Goal: Check status

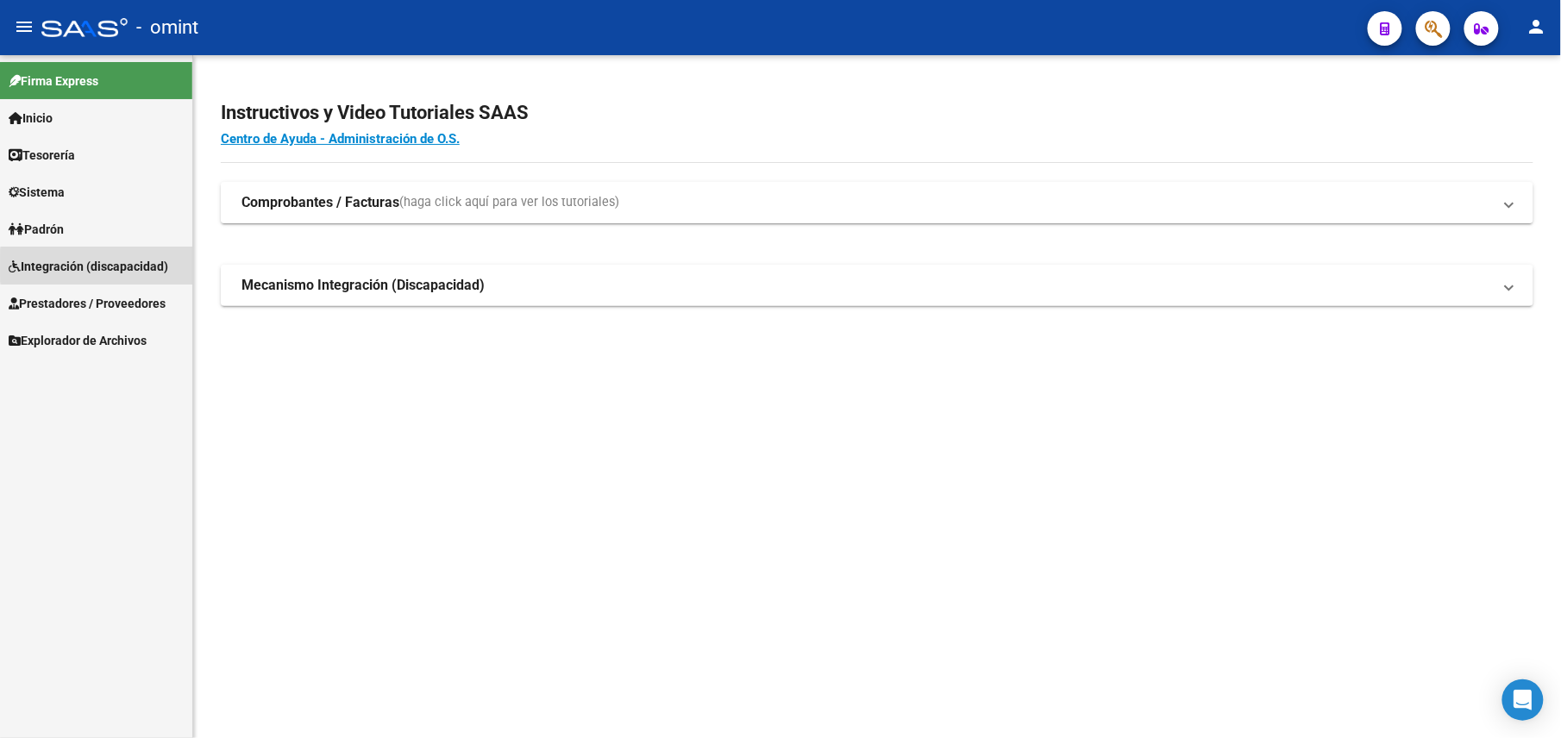
click at [159, 266] on span "Integración (discapacidad)" at bounding box center [89, 266] width 160 height 19
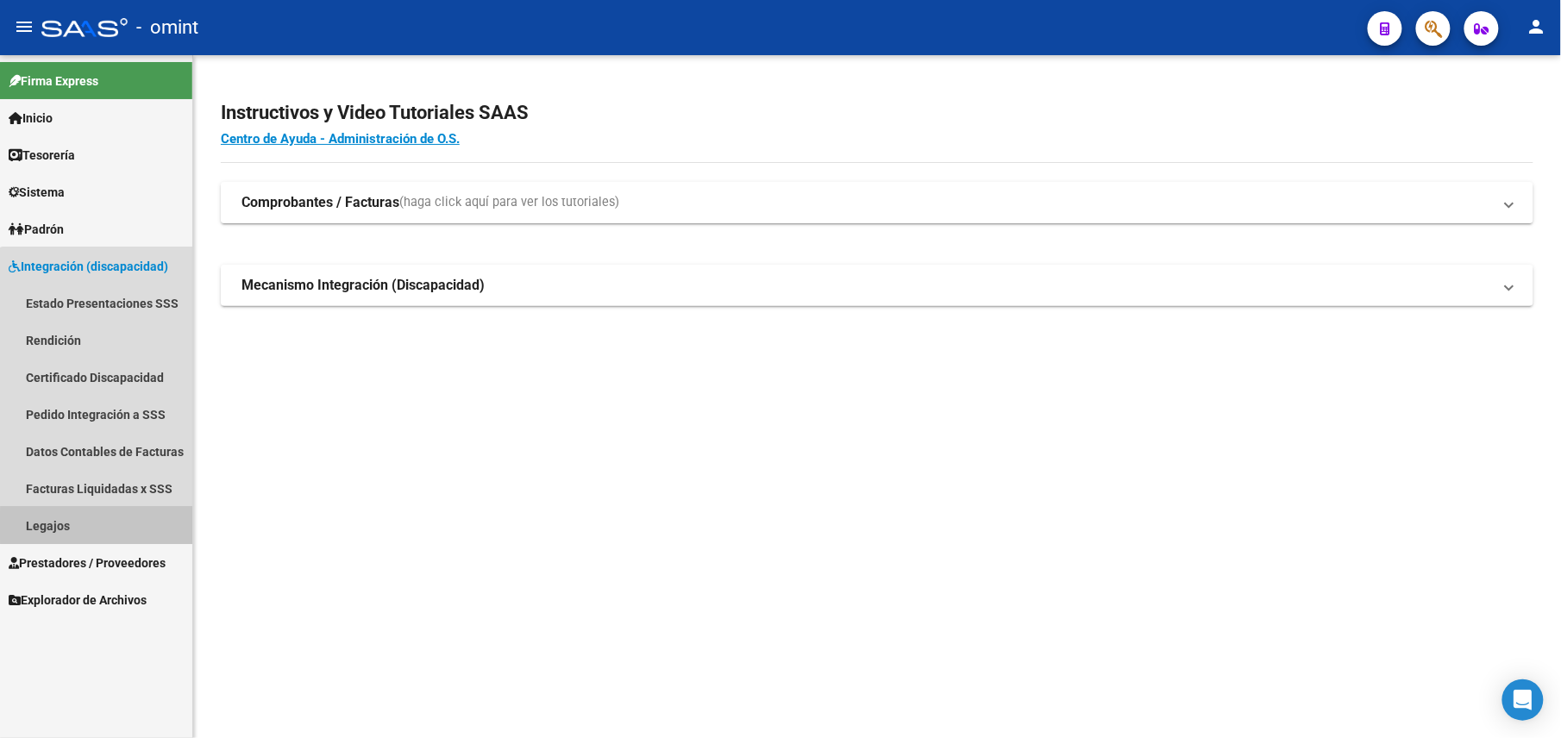
click at [131, 529] on link "Legajos" at bounding box center [96, 525] width 192 height 37
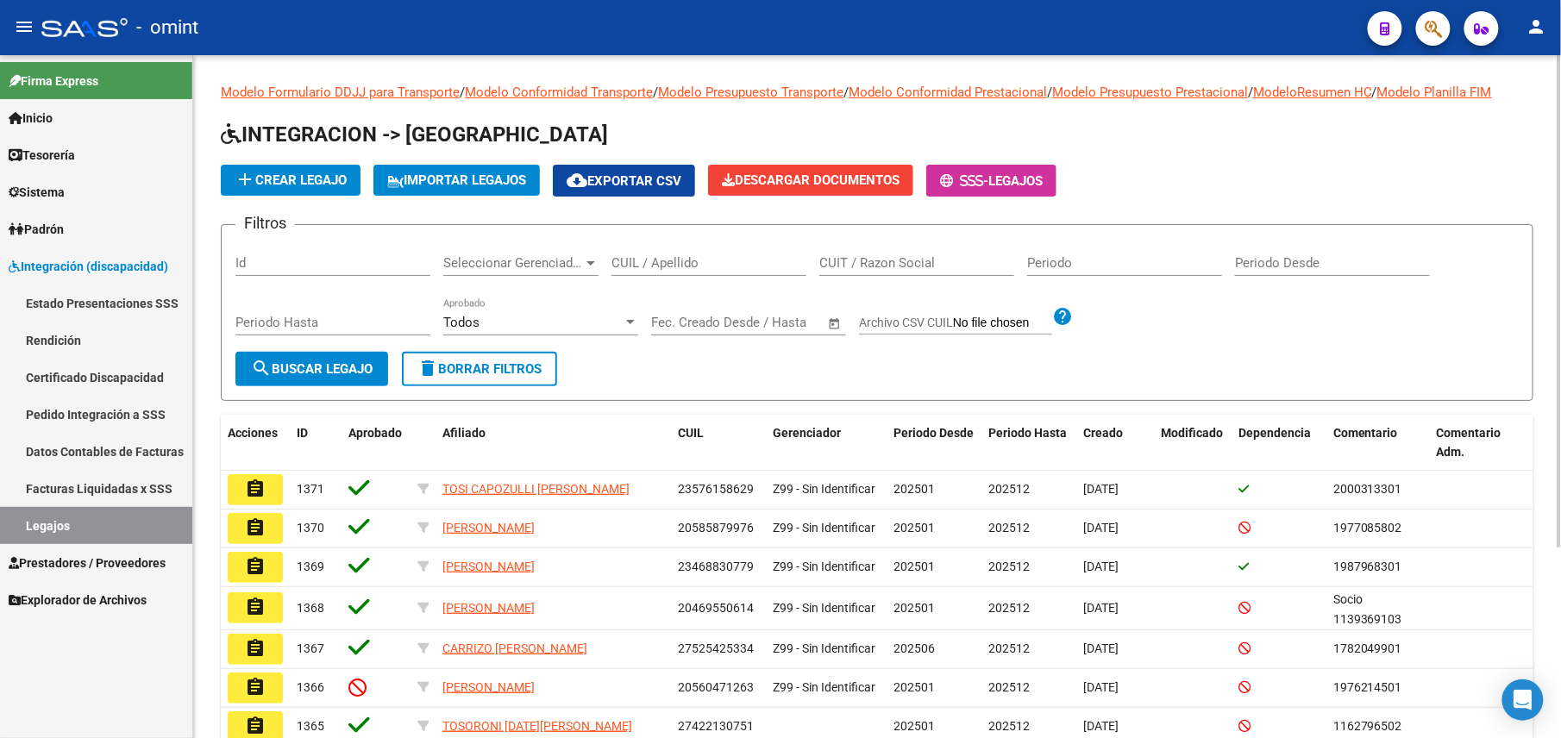
click at [618, 266] on input "CUIL / Apellido" at bounding box center [708, 263] width 195 height 16
paste input "27585739311"
type input "27585739311"
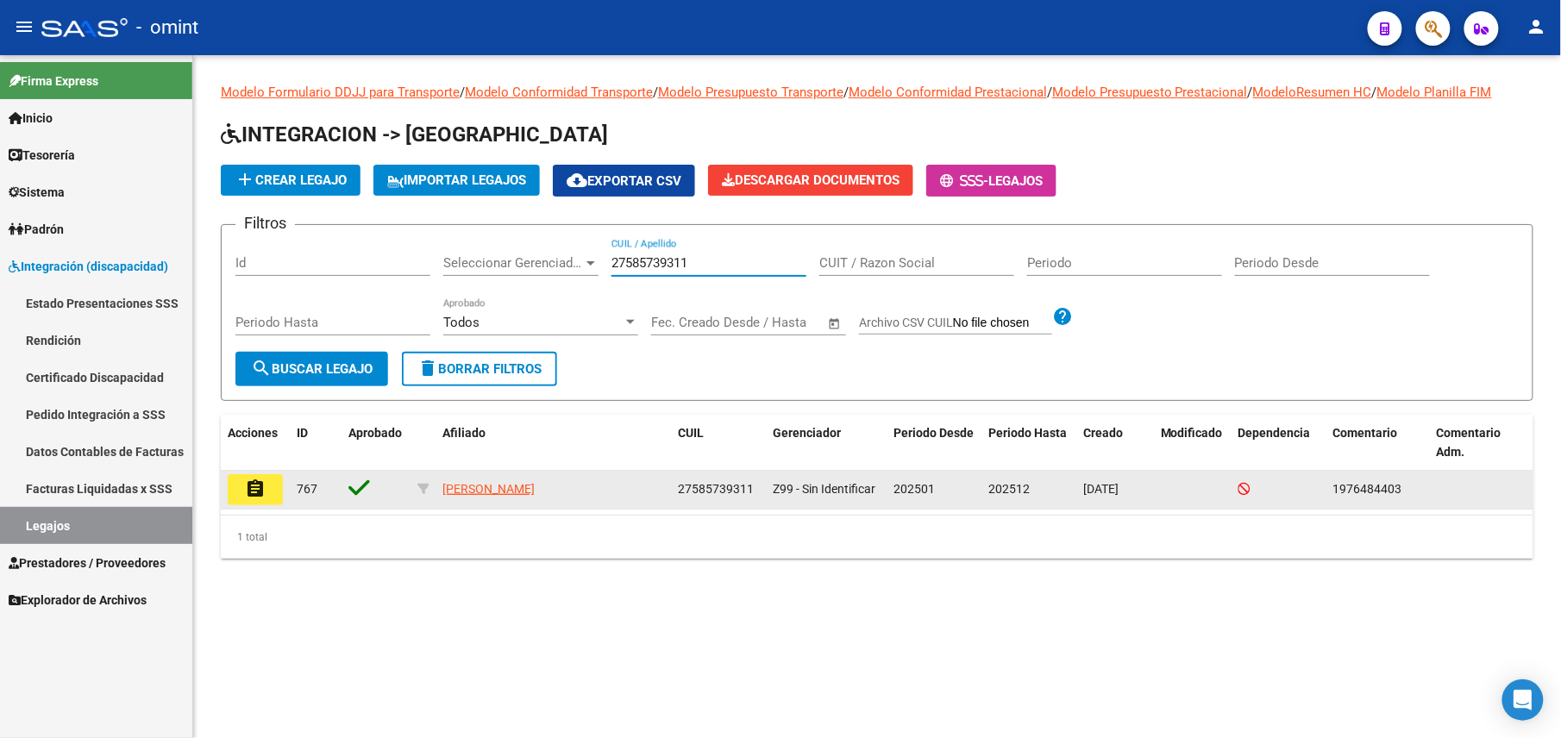
click at [278, 480] on button "assignment" at bounding box center [255, 489] width 55 height 31
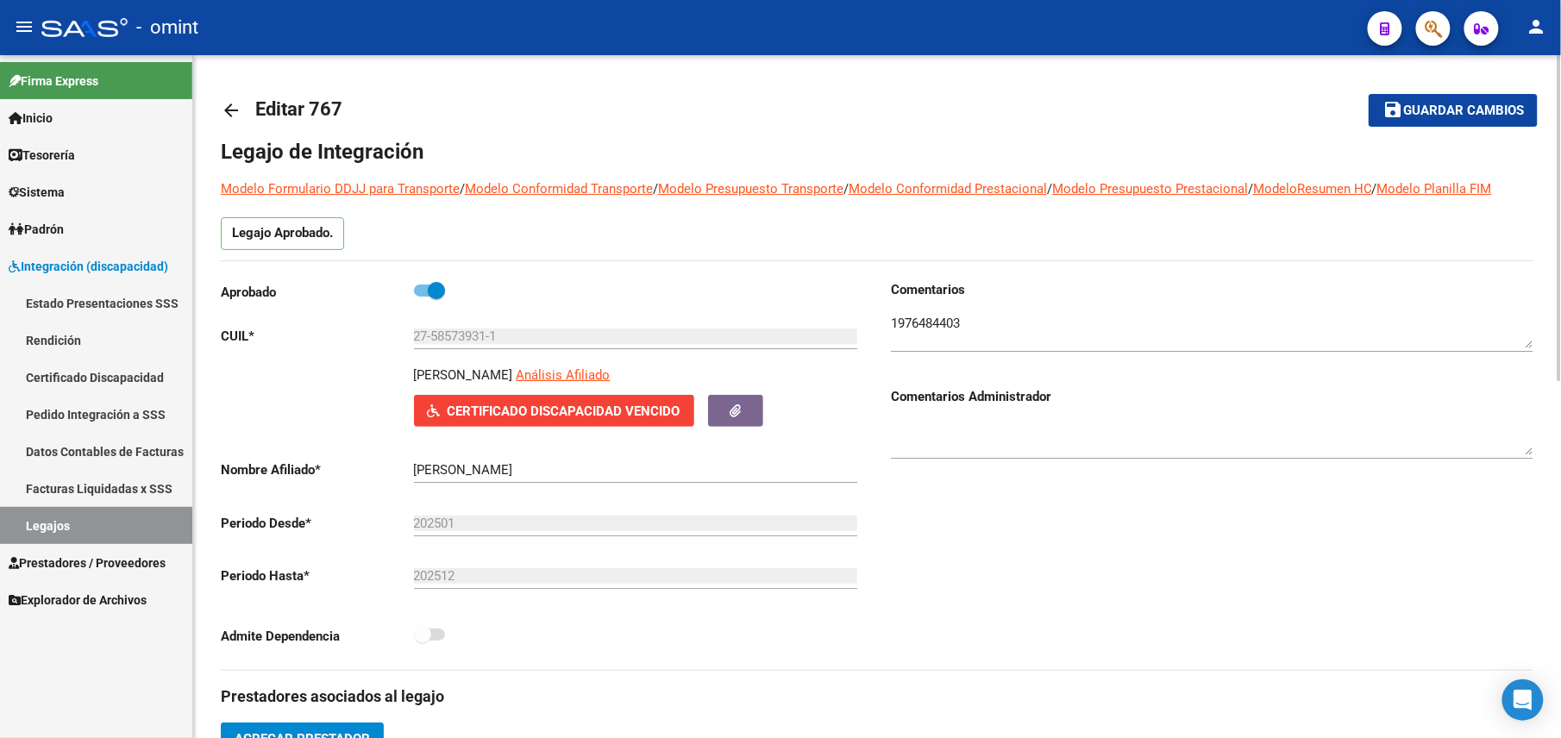
click at [438, 373] on p "[PERSON_NAME]" at bounding box center [463, 375] width 99 height 19
copy p "[PERSON_NAME]"
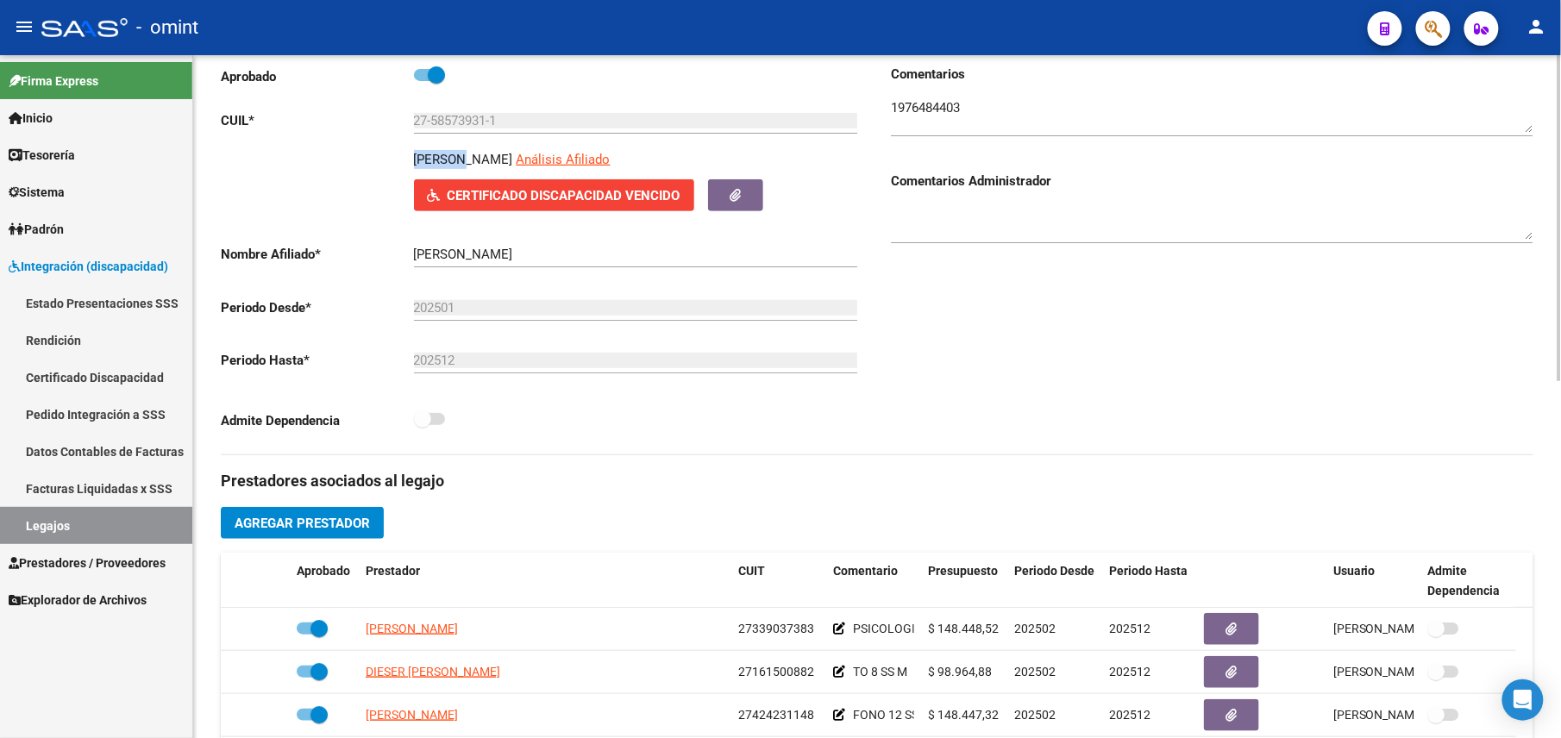
scroll to position [194, 0]
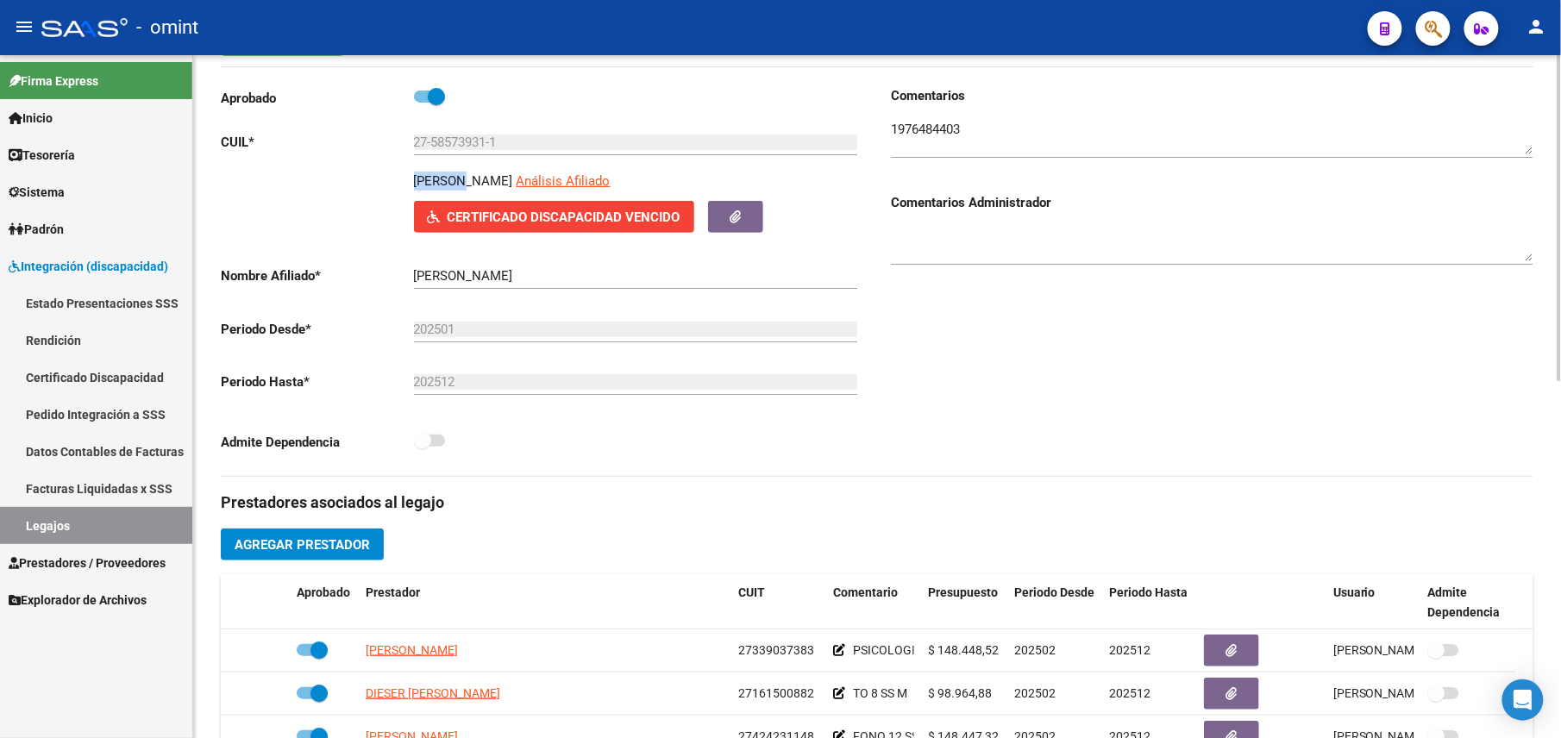
copy p "[PERSON_NAME]"
copy p "KORELL"
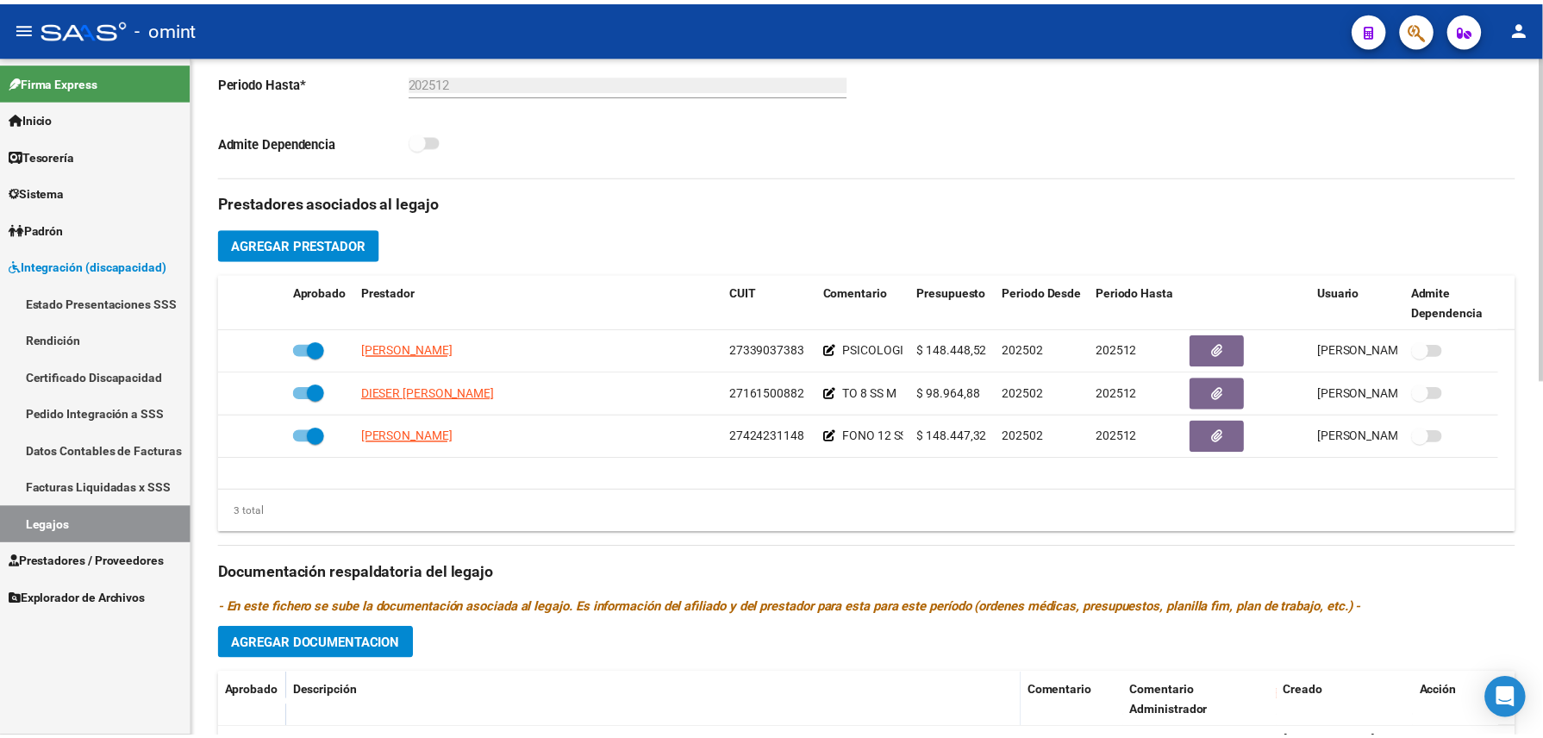
scroll to position [495, 0]
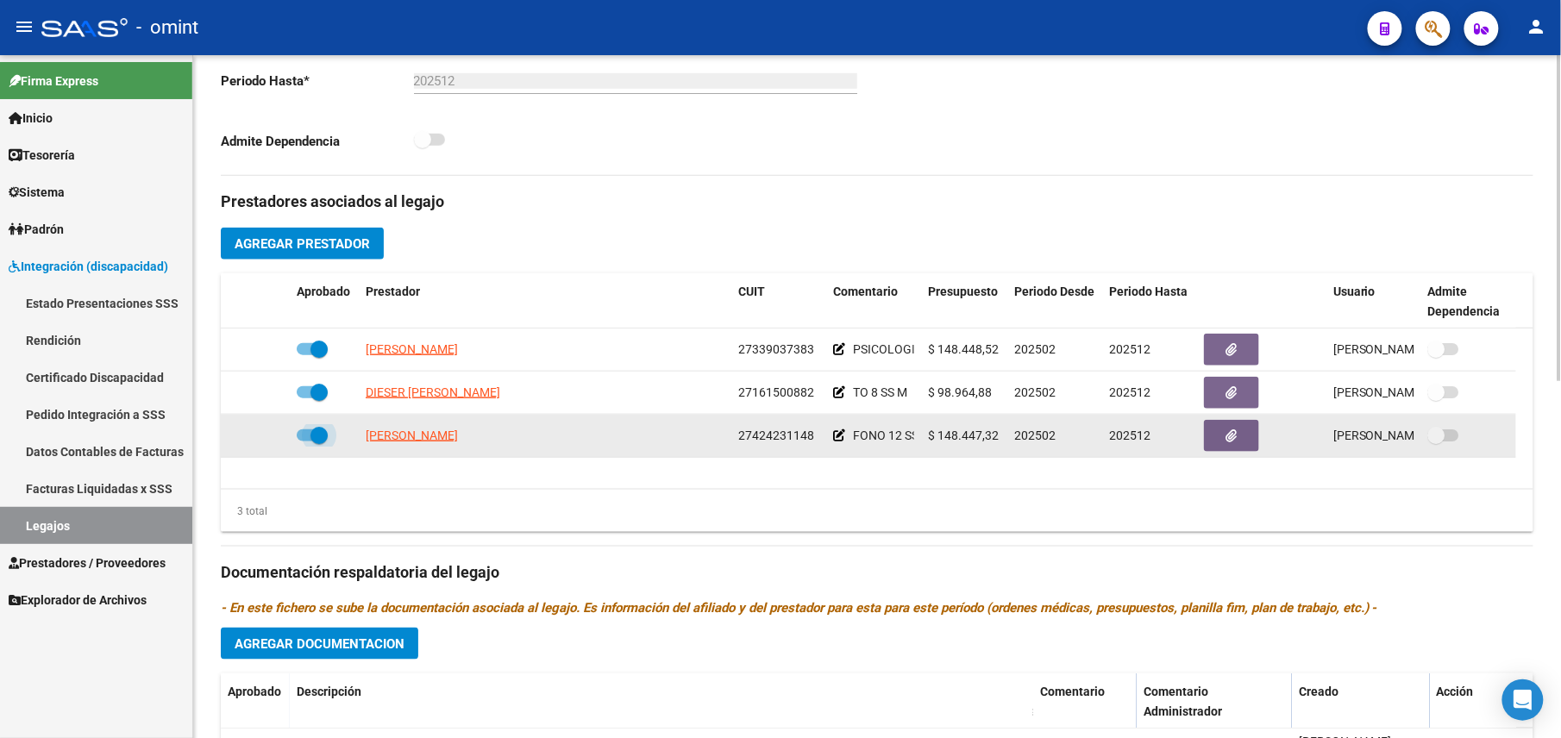
click at [308, 433] on span at bounding box center [312, 435] width 31 height 12
click at [305, 441] on input "checkbox" at bounding box center [304, 441] width 1 height 1
checkbox input "false"
click at [257, 440] on div at bounding box center [255, 436] width 55 height 20
click at [260, 441] on icon at bounding box center [265, 435] width 12 height 12
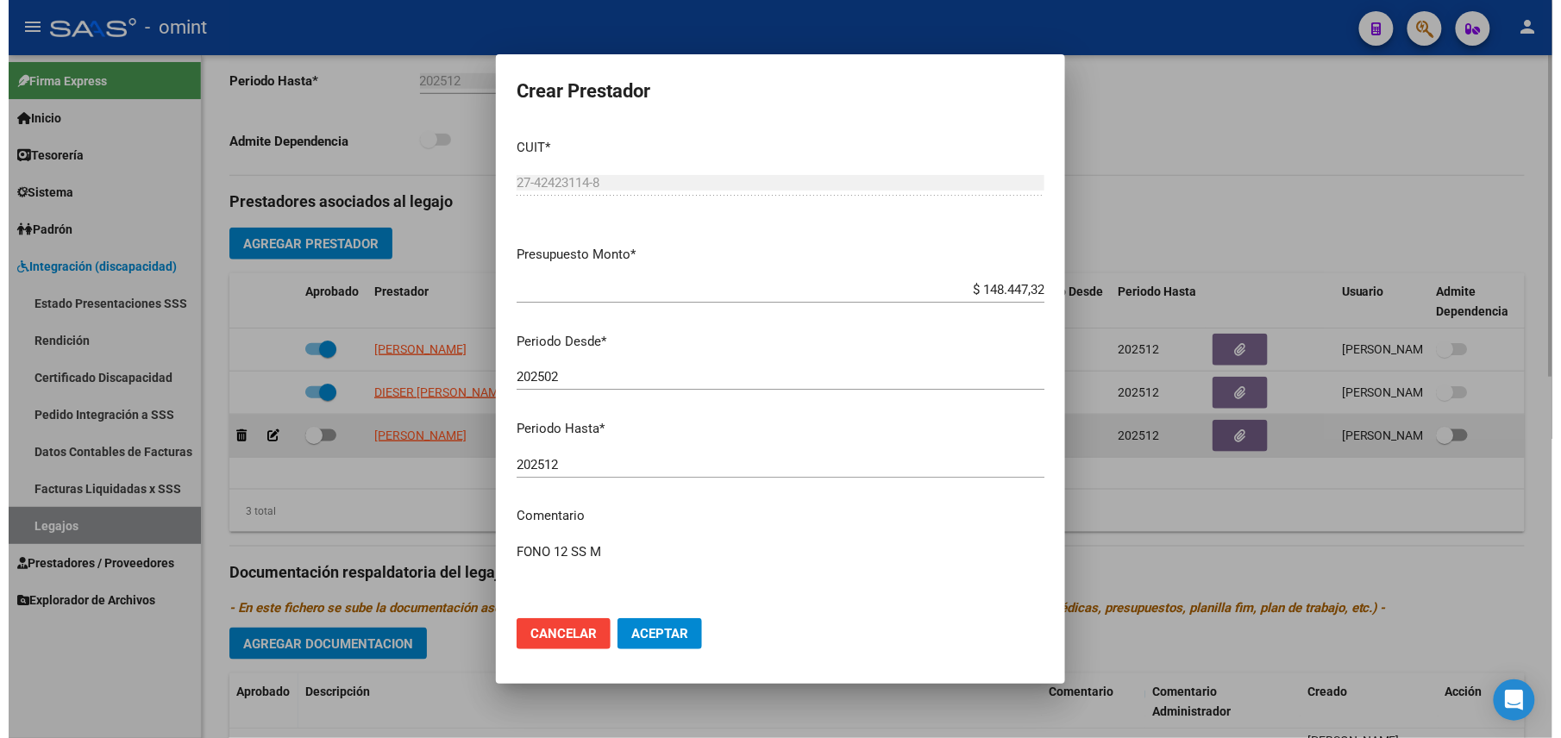
scroll to position [514, 0]
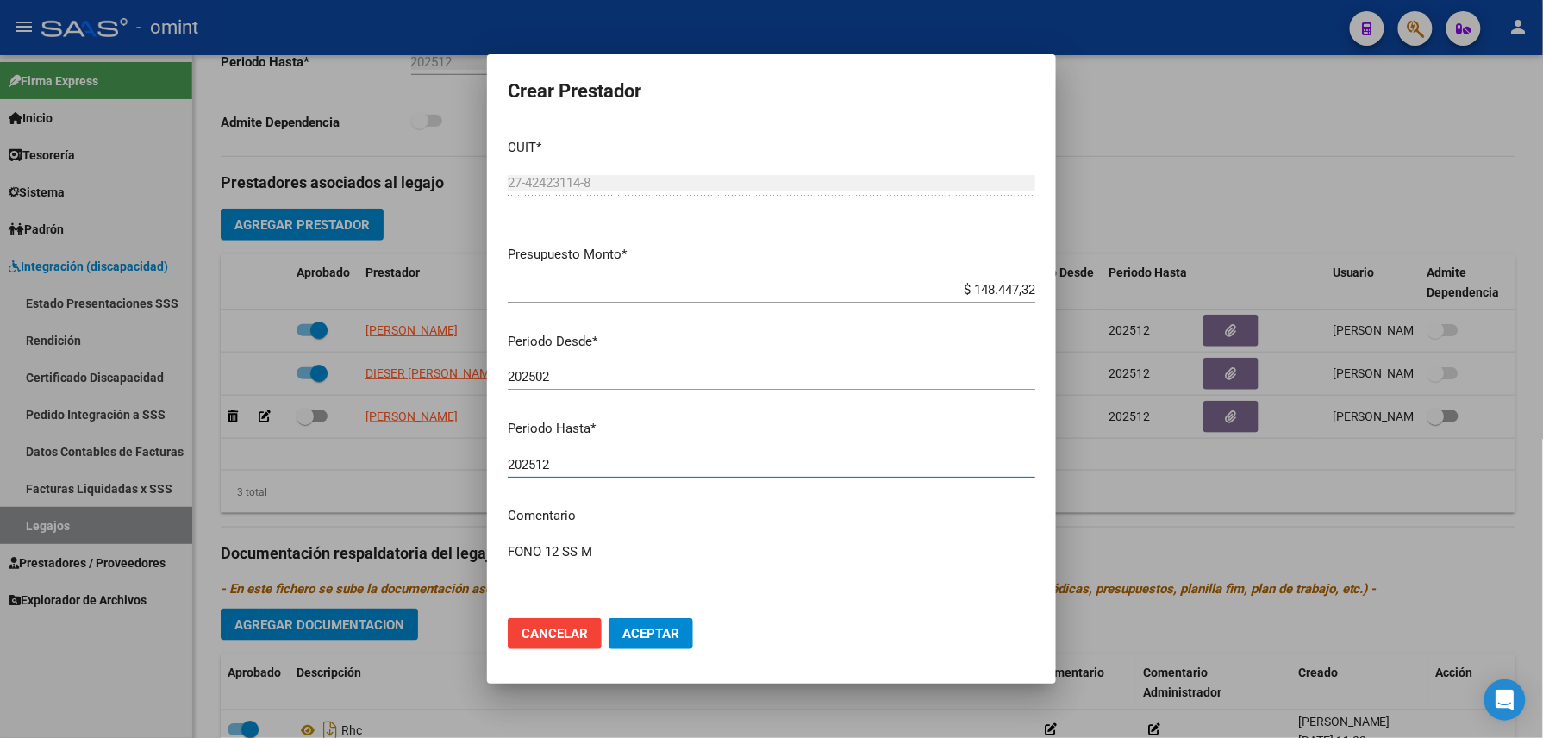
click at [579, 463] on input "202512" at bounding box center [772, 465] width 528 height 16
type input "202508"
click at [659, 642] on button "Aceptar" at bounding box center [651, 633] width 84 height 31
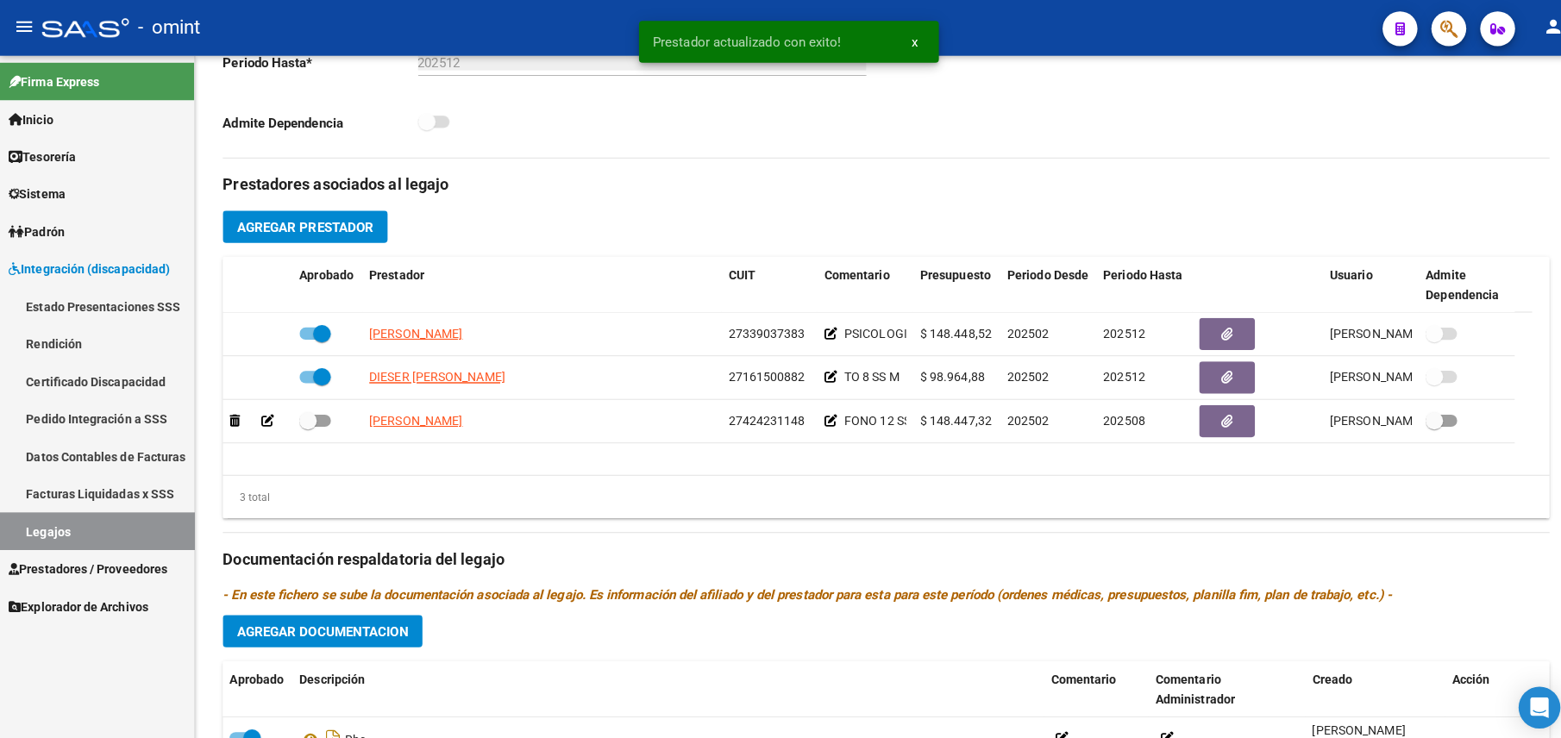
scroll to position [495, 0]
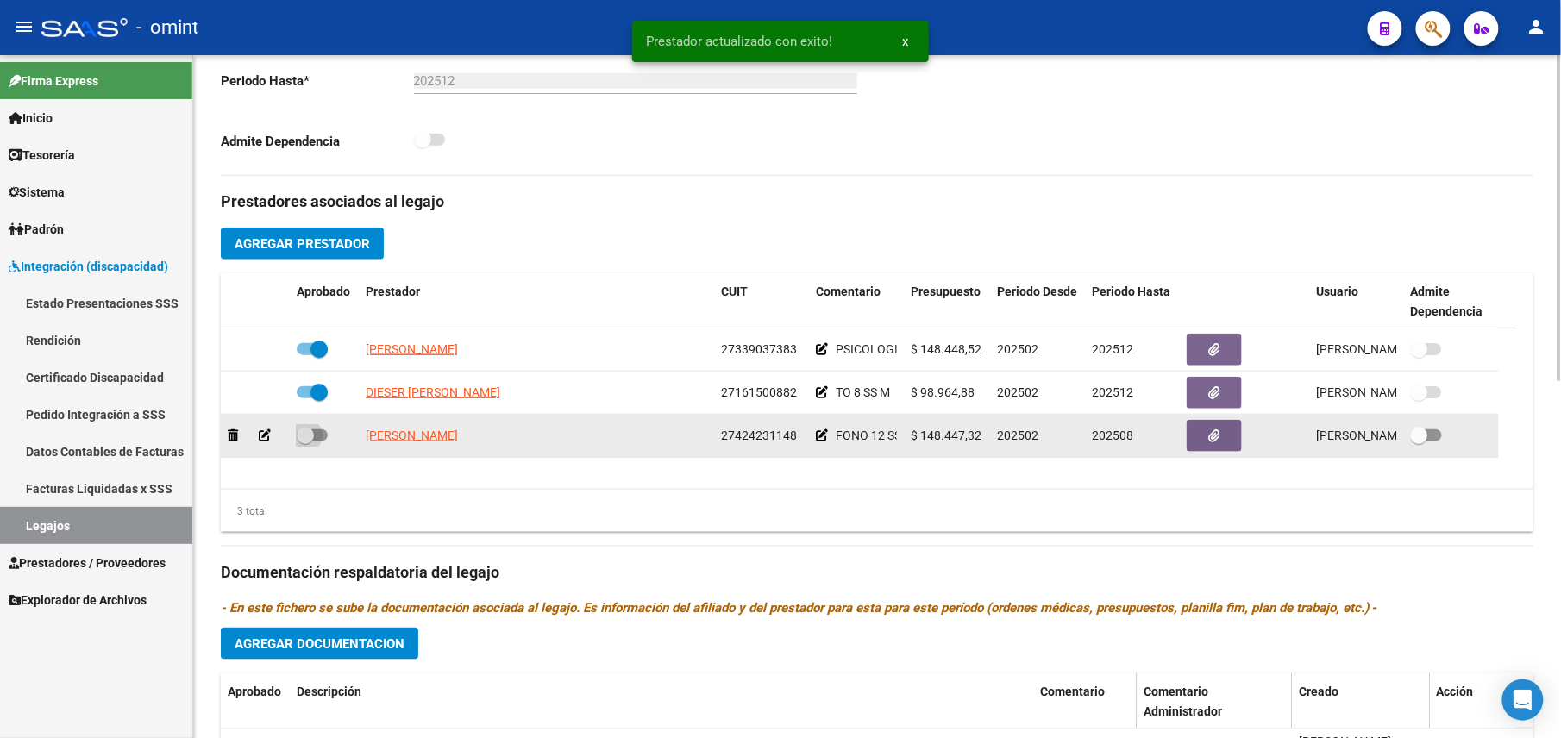
click at [315, 436] on span at bounding box center [312, 435] width 31 height 12
click at [305, 441] on input "checkbox" at bounding box center [304, 441] width 1 height 1
checkbox input "true"
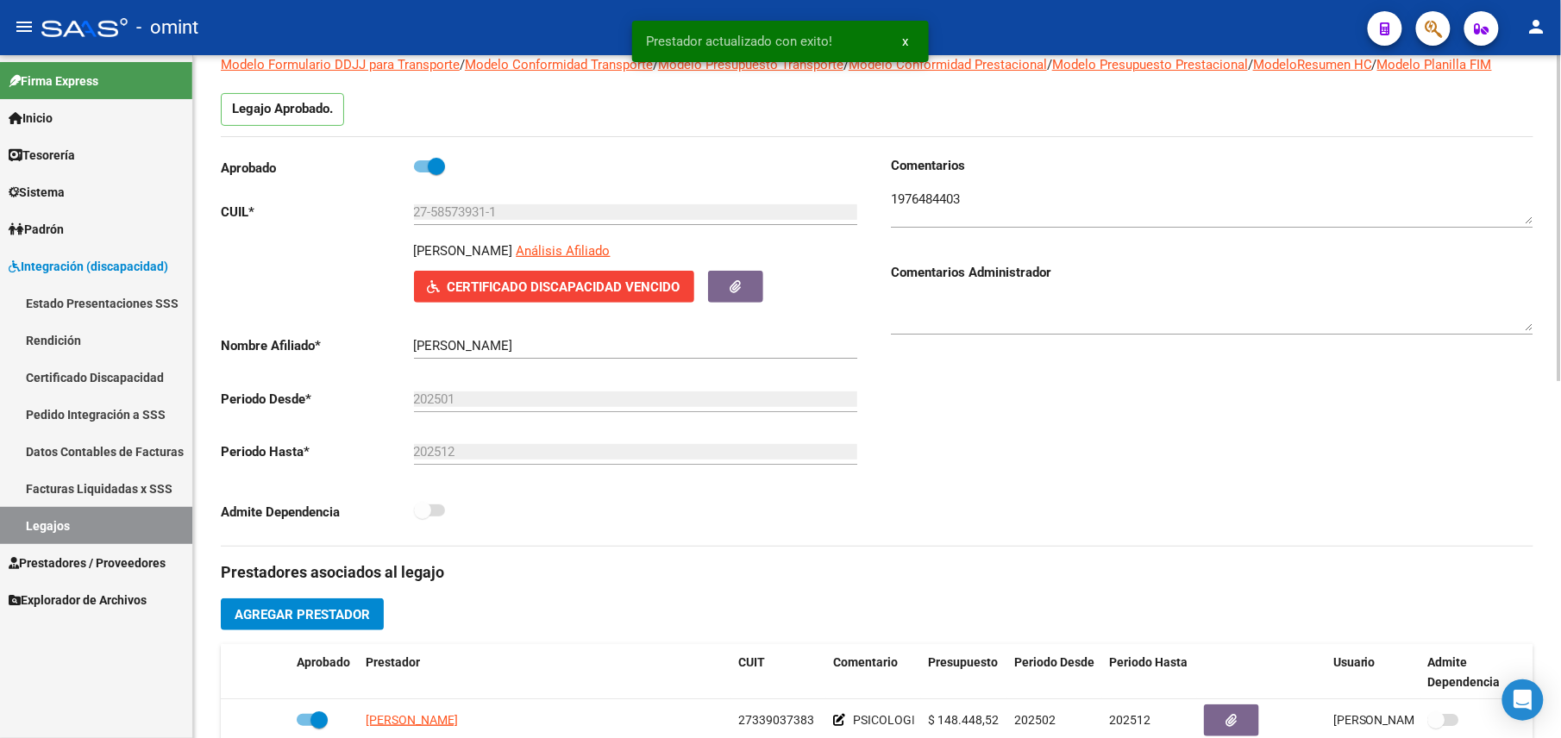
scroll to position [0, 0]
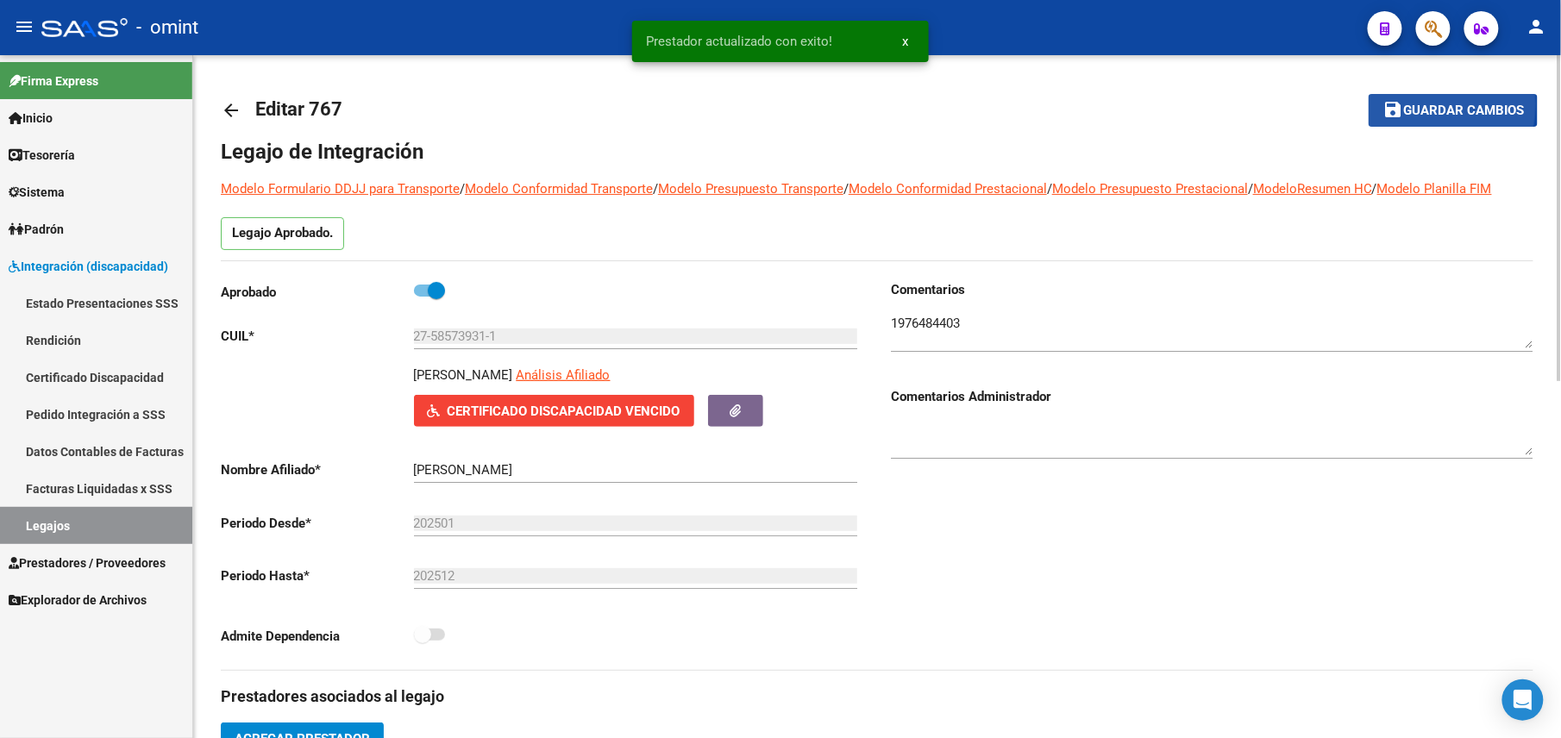
click at [1395, 103] on mat-icon "save" at bounding box center [1392, 109] width 21 height 21
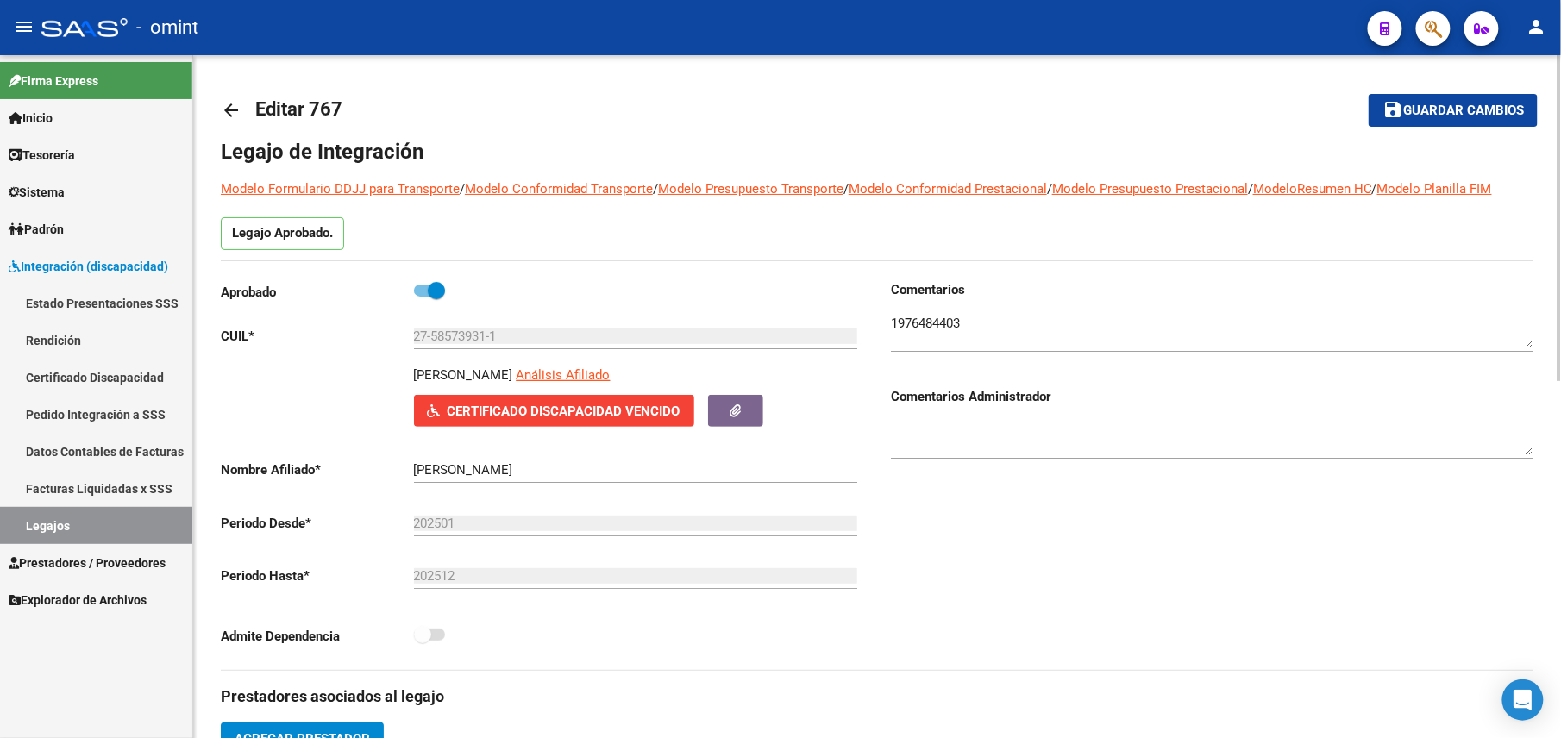
click at [498, 348] on div "27-58573931-1 Ingresar CUIL" at bounding box center [635, 330] width 443 height 37
drag, startPoint x: 501, startPoint y: 336, endPoint x: 384, endPoint y: 332, distance: 117.3
click at [384, 332] on app-form-text-field "CUIL * 27-58573931-1 Ingresar CUIL" at bounding box center [539, 337] width 636 height 16
drag, startPoint x: 384, startPoint y: 332, endPoint x: 435, endPoint y: 329, distance: 50.9
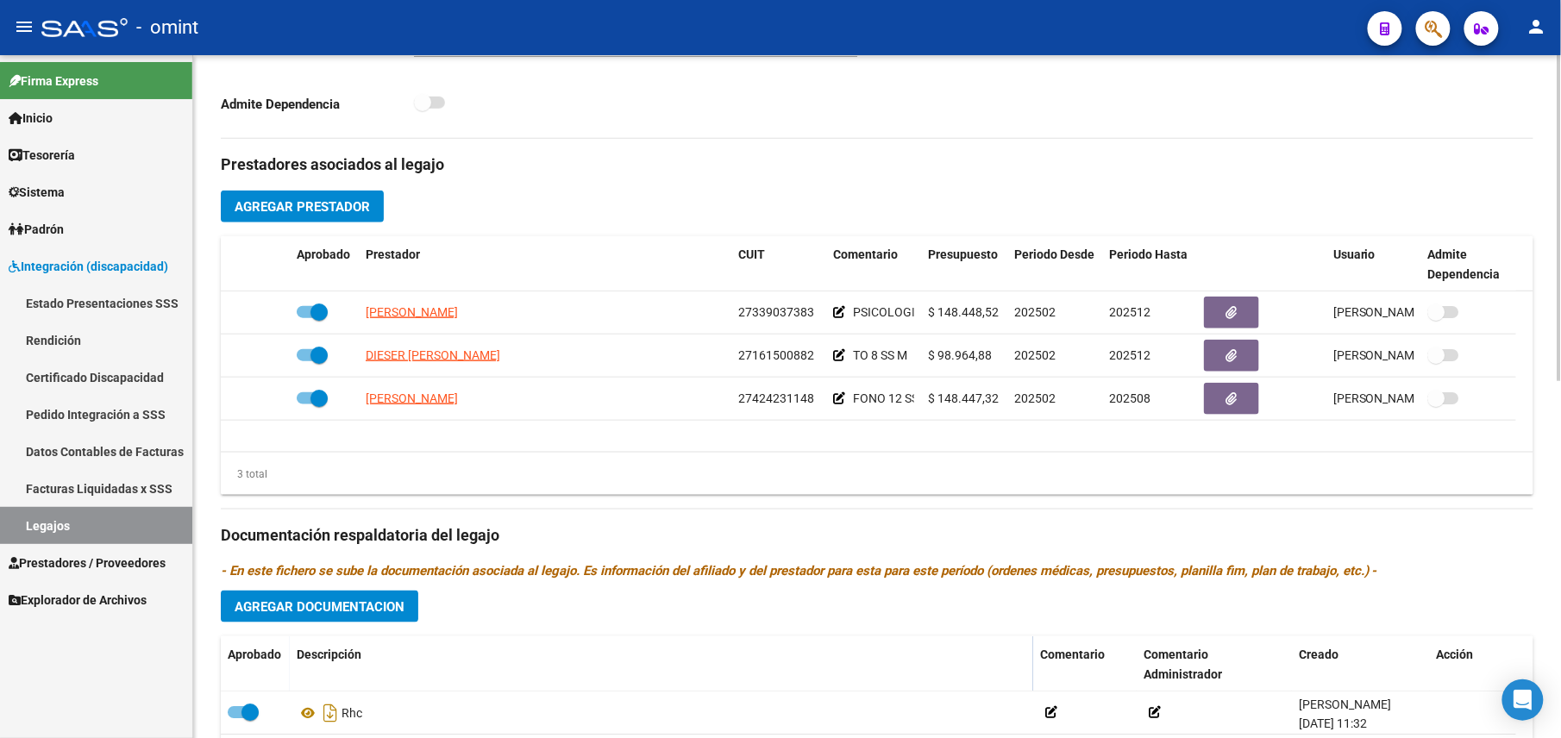
scroll to position [626, 0]
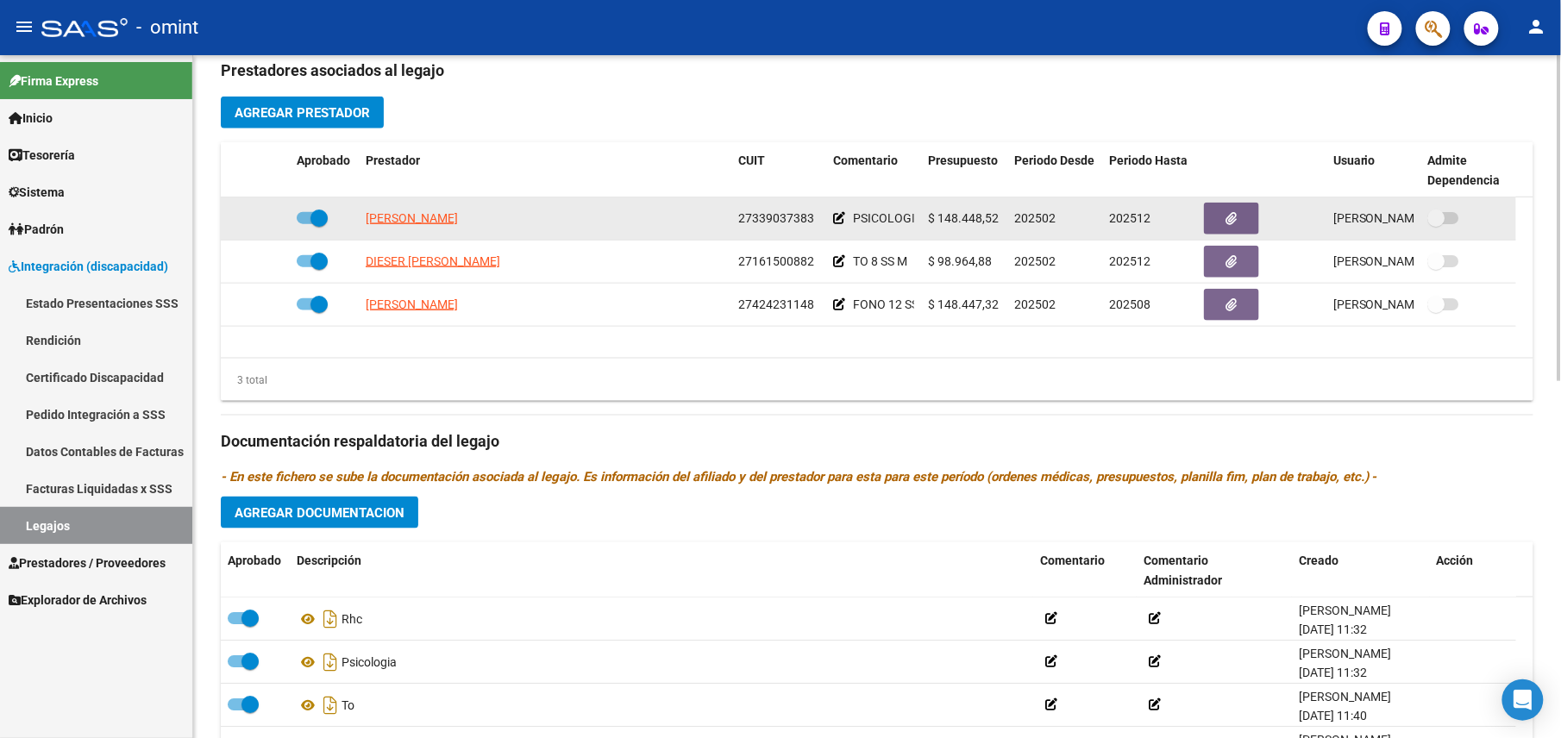
click at [770, 221] on span "27339037383" at bounding box center [776, 218] width 76 height 14
copy span "27339037383"
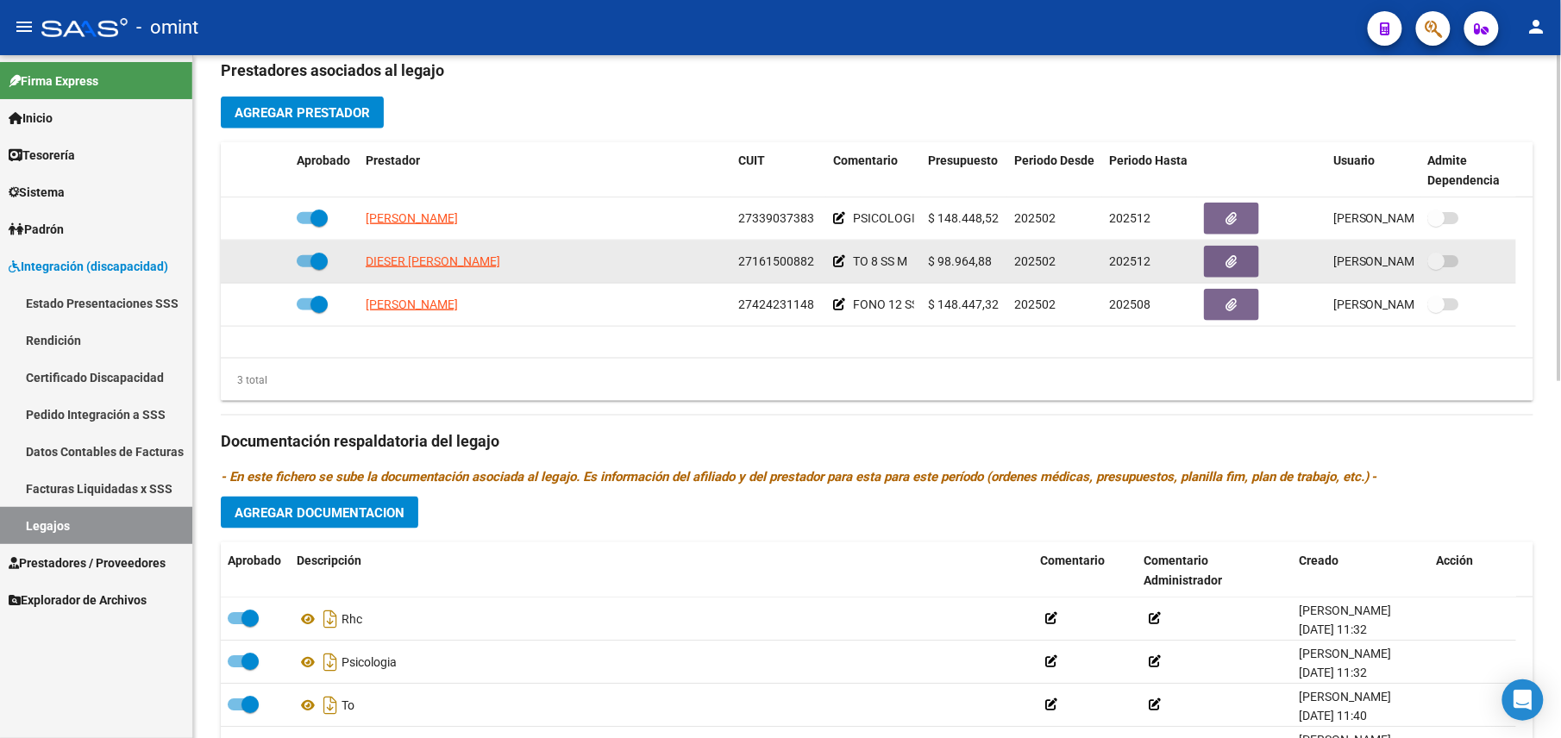
click at [792, 260] on span "27161500882" at bounding box center [776, 261] width 76 height 14
copy span "27161500882"
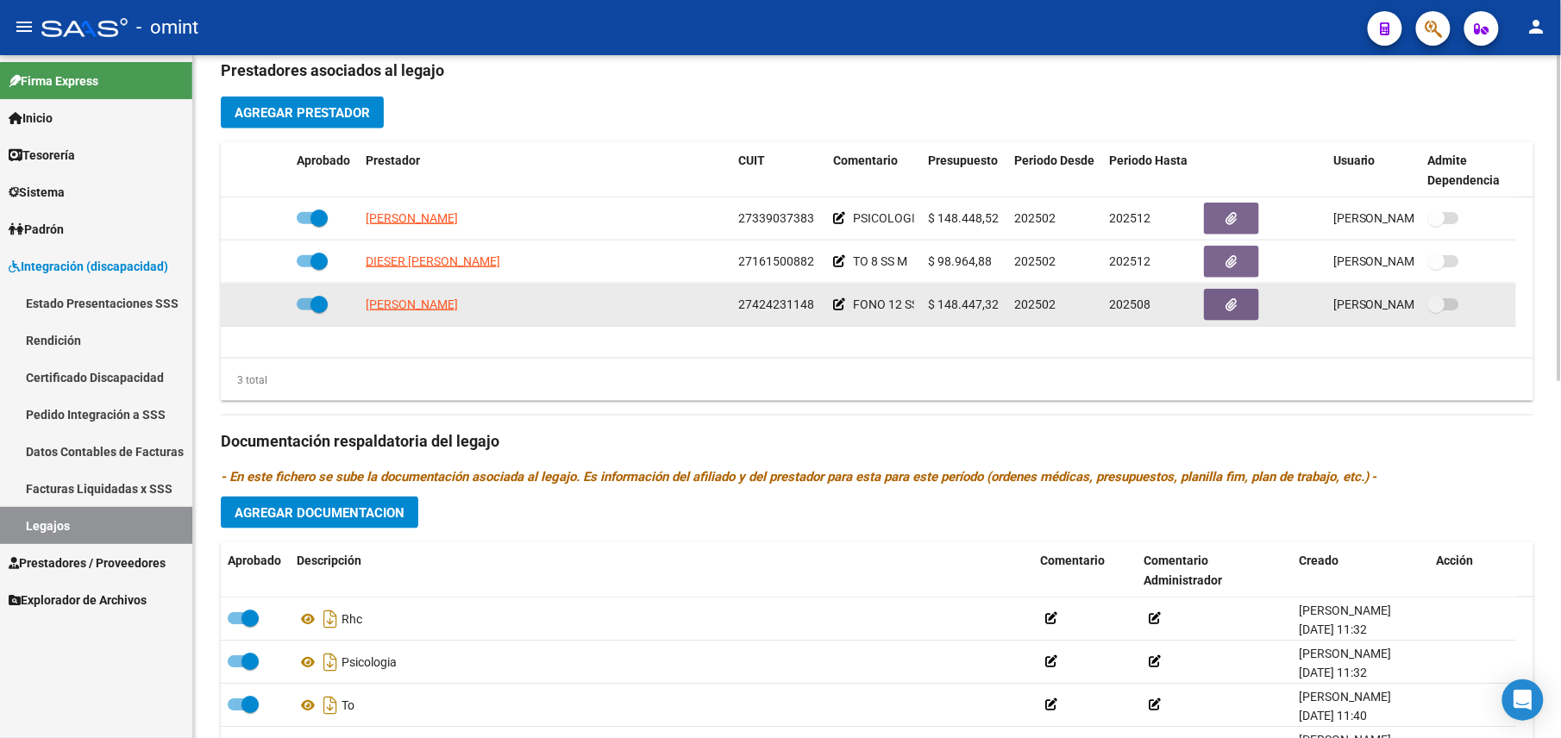
click at [779, 303] on span "27424231148" at bounding box center [776, 304] width 76 height 14
copy span "27424231148"
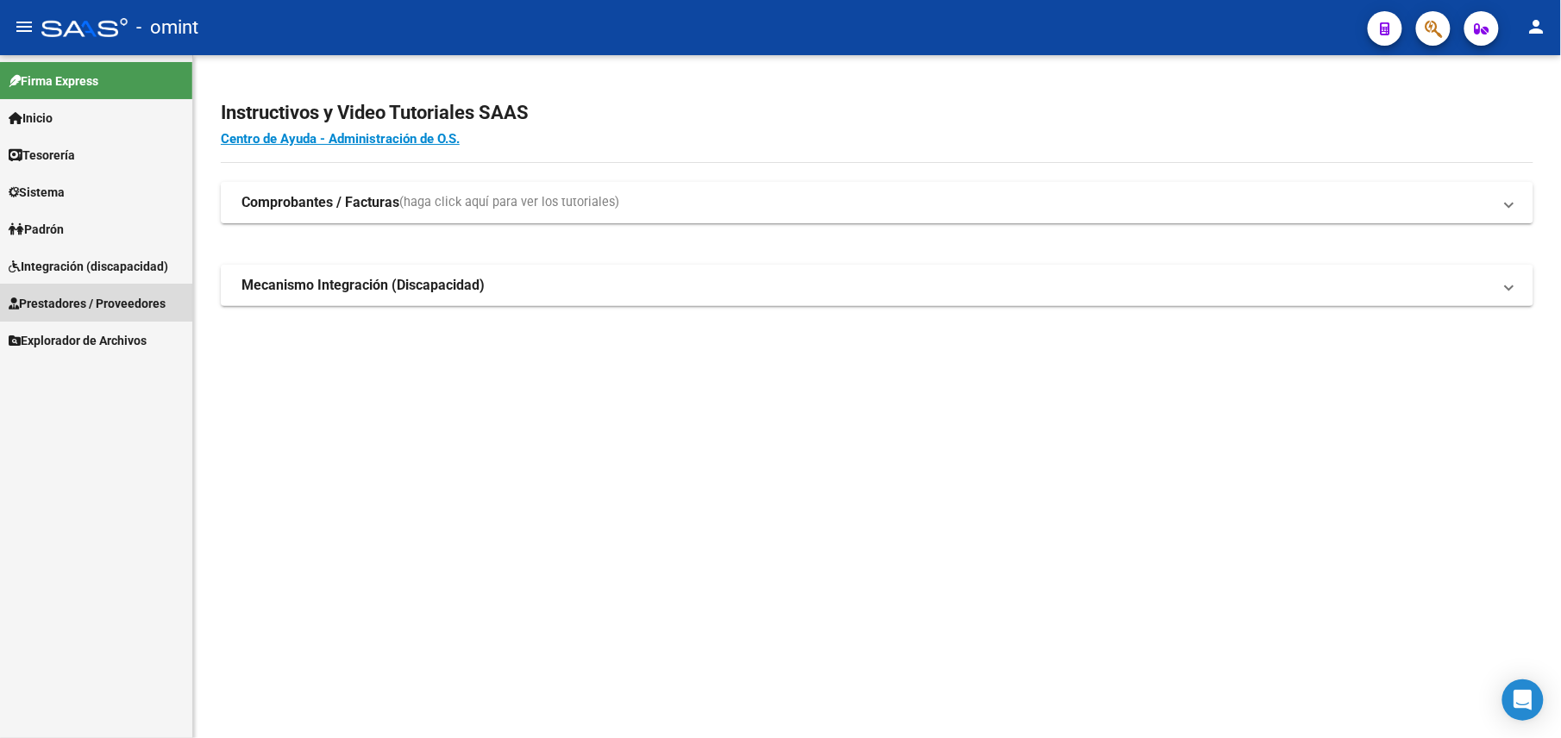
click at [79, 287] on link "Prestadores / Proveedores" at bounding box center [96, 303] width 192 height 37
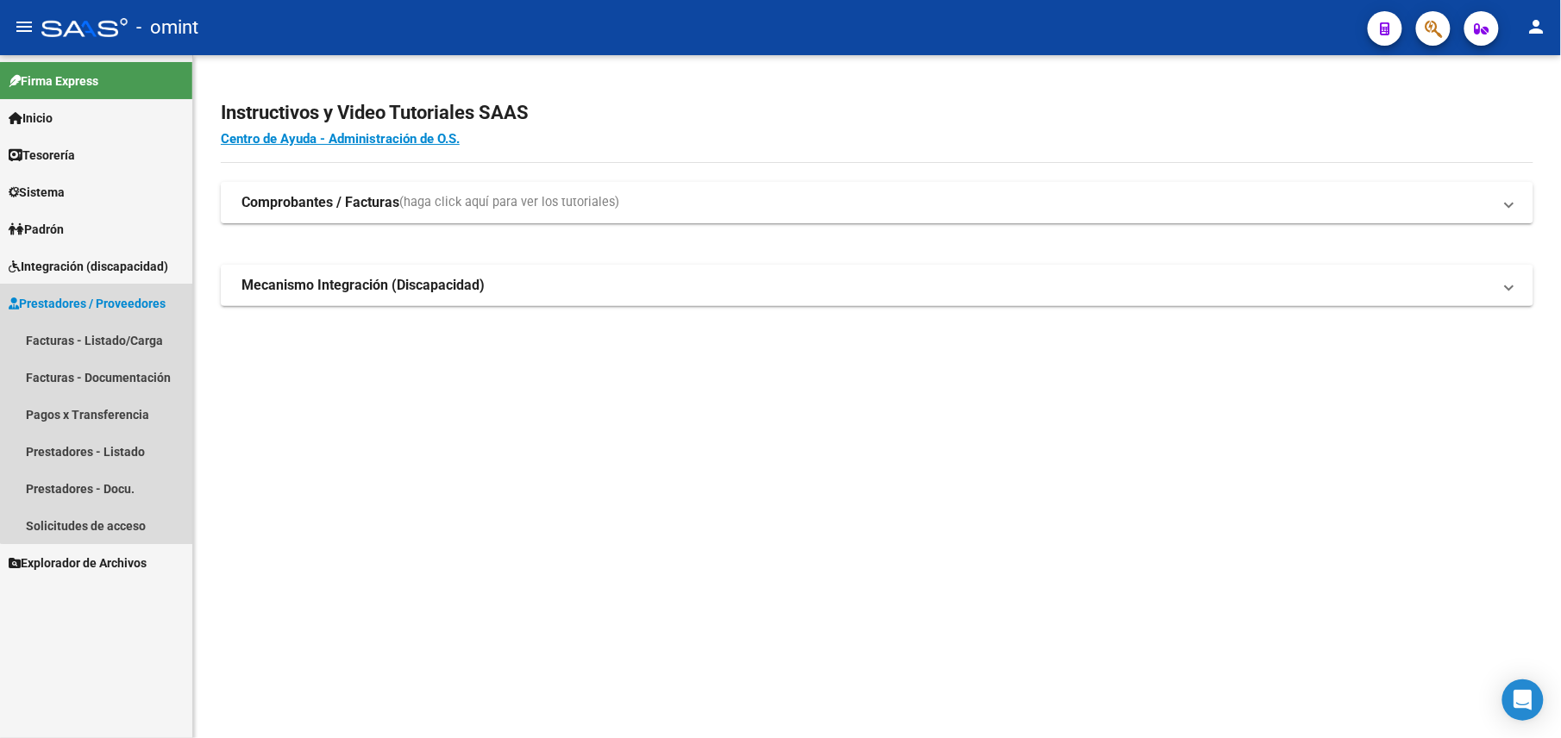
click at [125, 317] on link "Prestadores / Proveedores" at bounding box center [96, 303] width 192 height 37
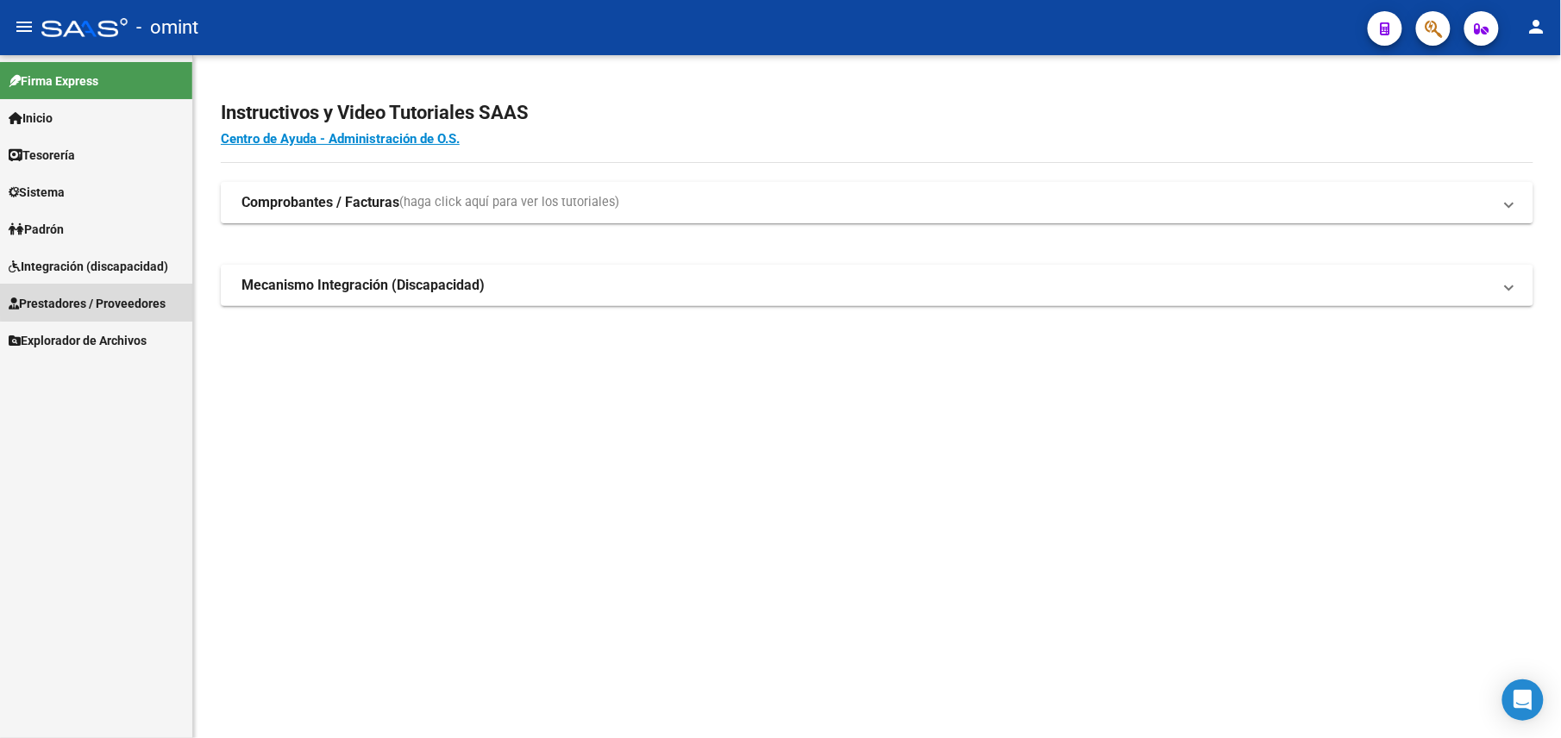
click at [115, 290] on link "Prestadores / Proveedores" at bounding box center [96, 303] width 192 height 37
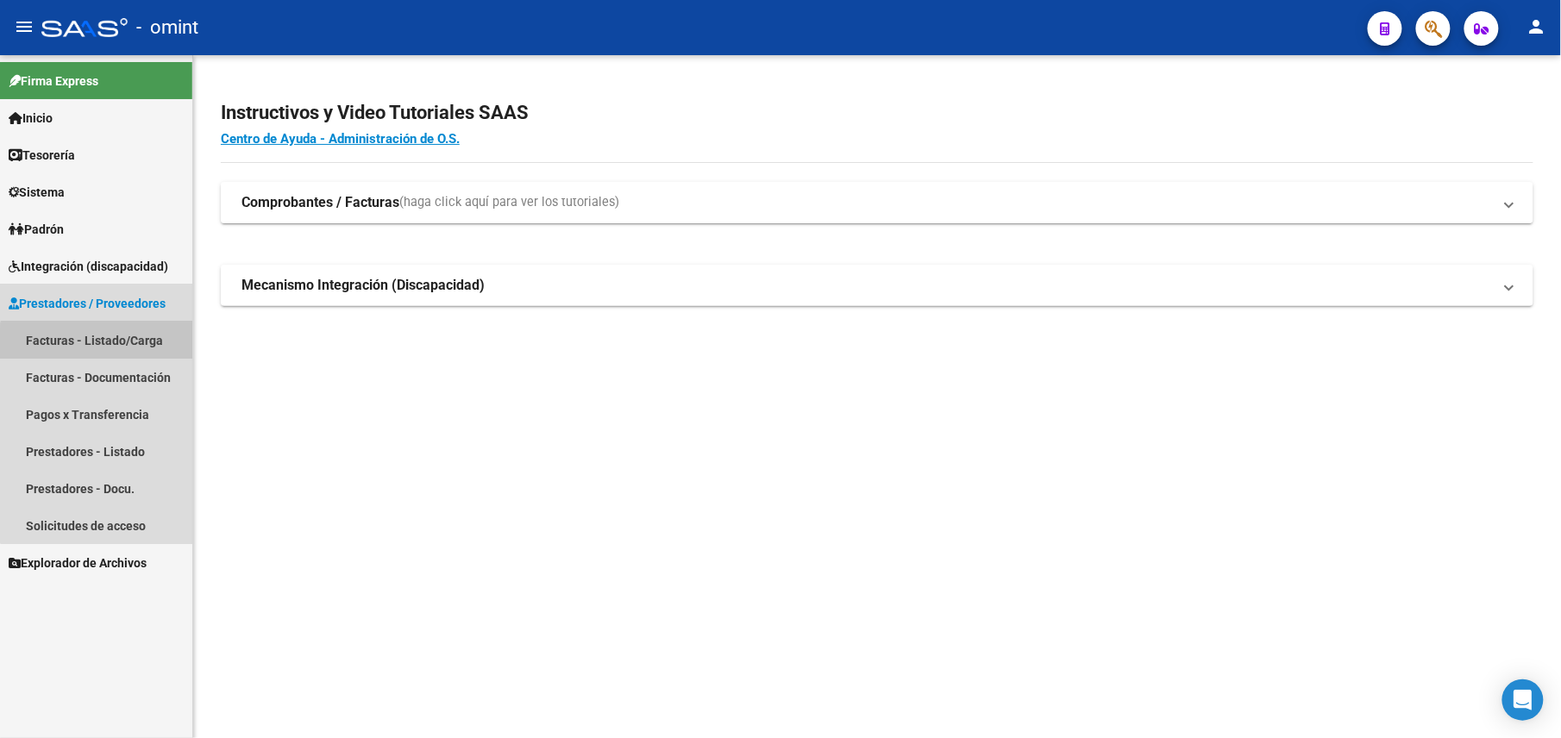
click at [122, 348] on link "Facturas - Listado/Carga" at bounding box center [96, 340] width 192 height 37
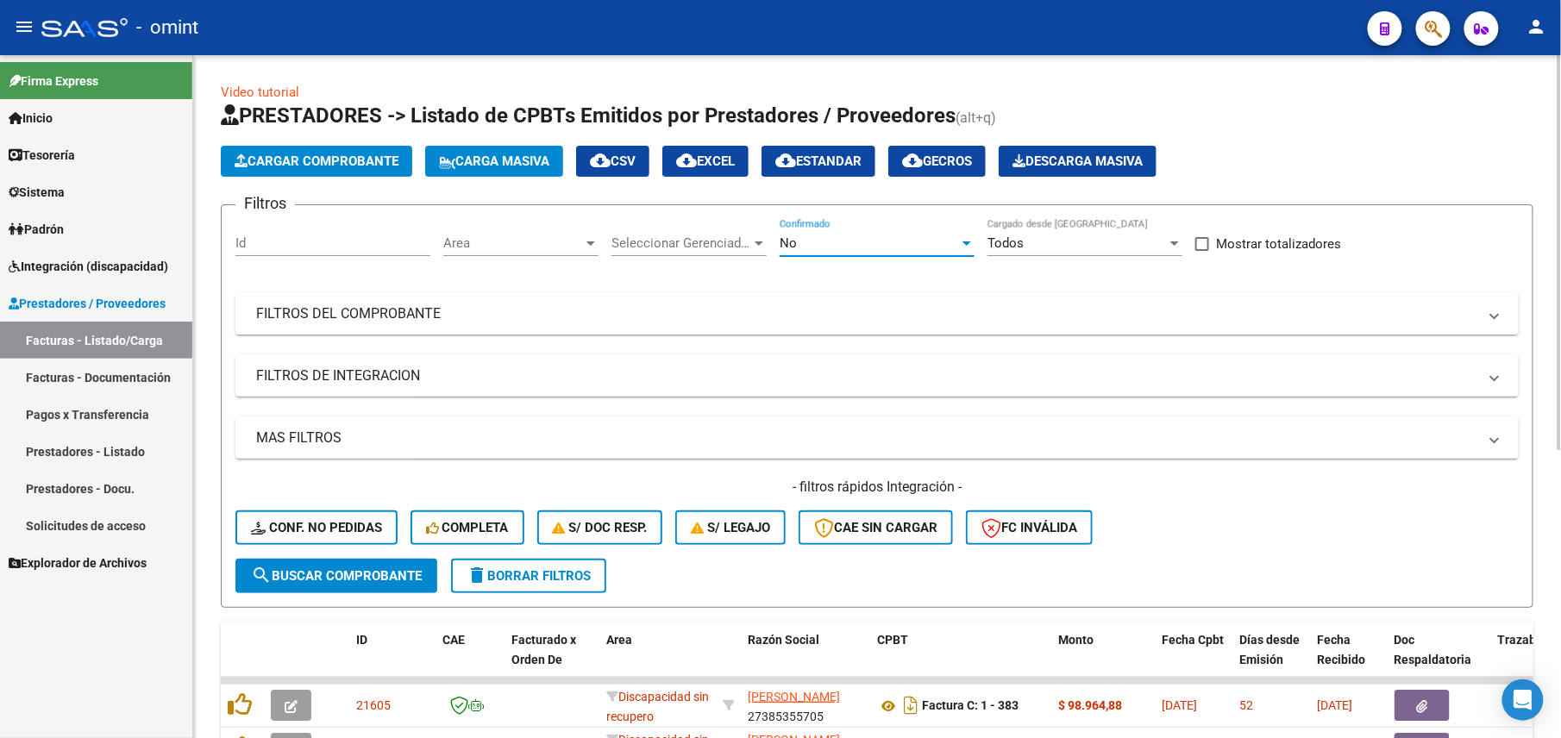
click at [821, 235] on div "No" at bounding box center [868, 243] width 179 height 16
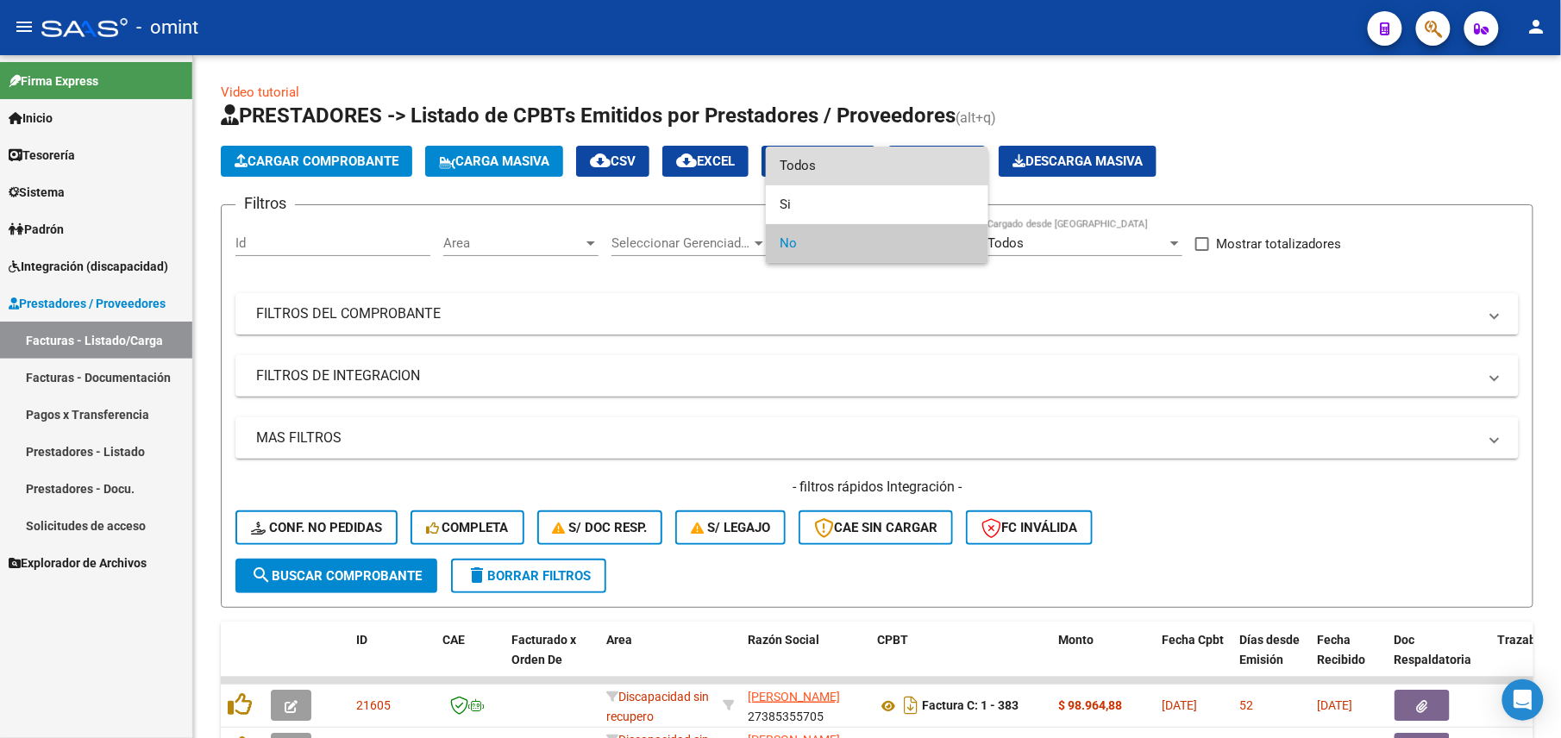
click at [815, 177] on span "Todos" at bounding box center [876, 166] width 195 height 39
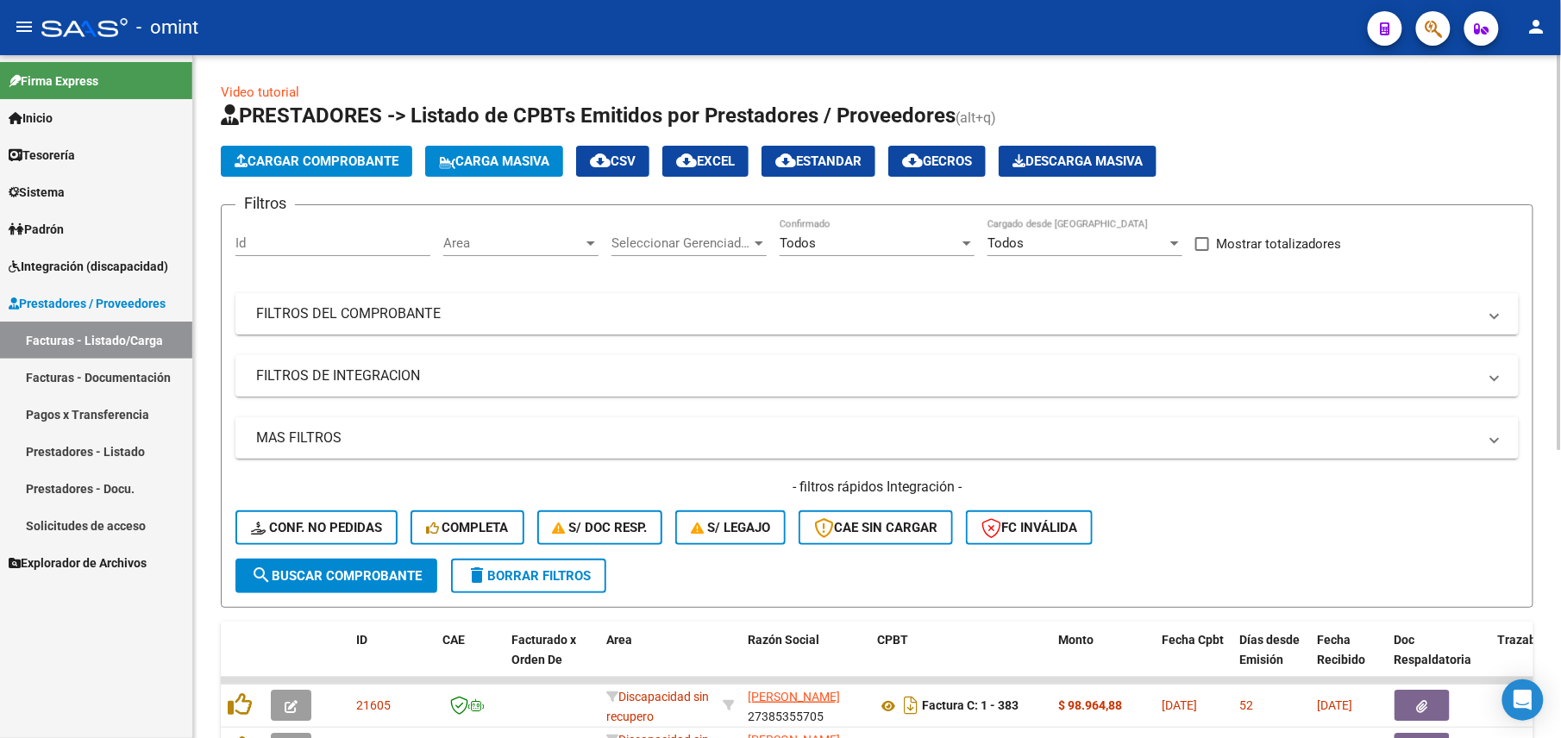
click at [349, 387] on mat-expansion-panel-header "FILTROS DE INTEGRACION" at bounding box center [876, 375] width 1283 height 41
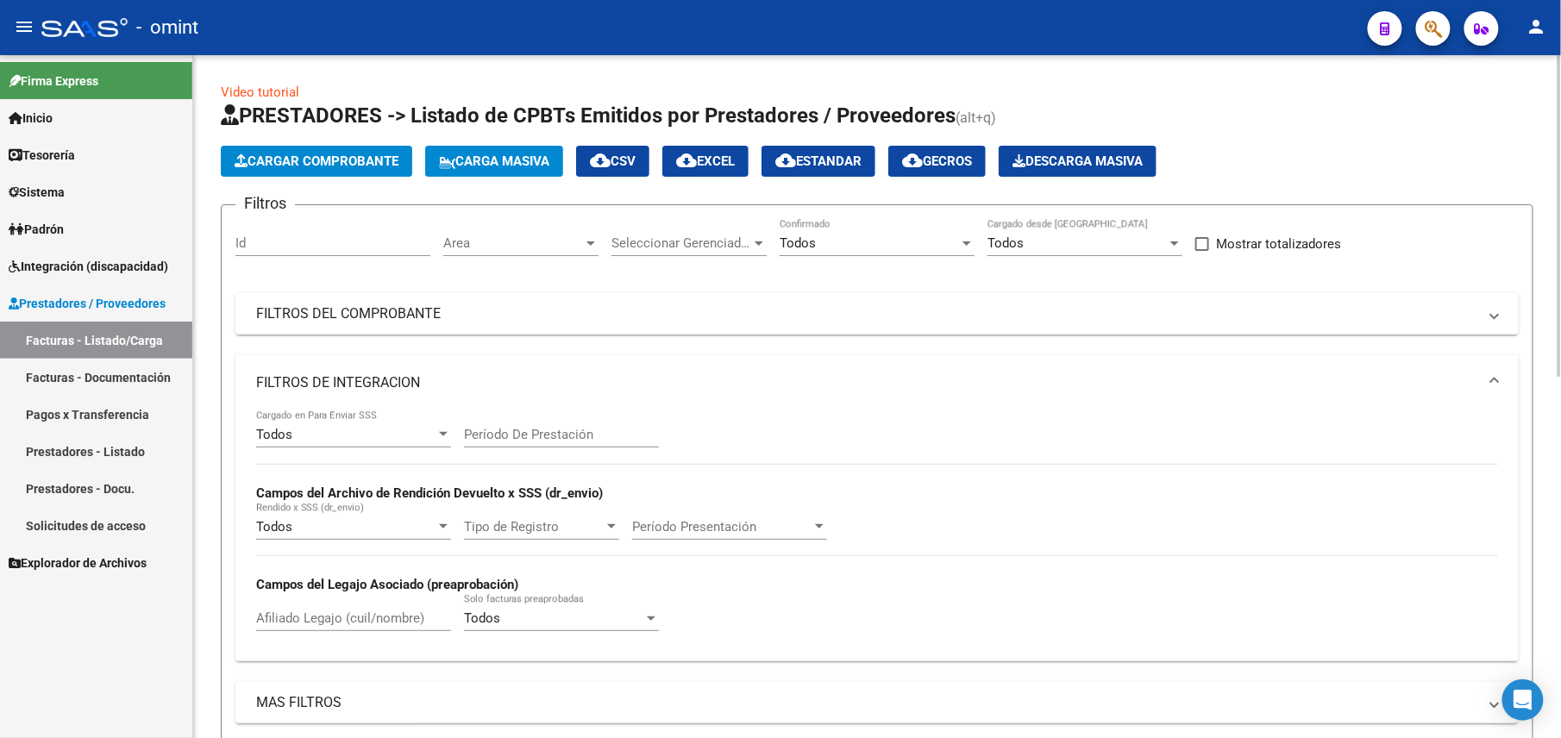
click at [290, 631] on div "Afiliado Legajo (cuil/nombre)" at bounding box center [353, 612] width 195 height 37
click at [285, 626] on input "Afiliado Legajo (cuil/nombre)" at bounding box center [353, 618] width 195 height 16
paste input "27-58573931-1"
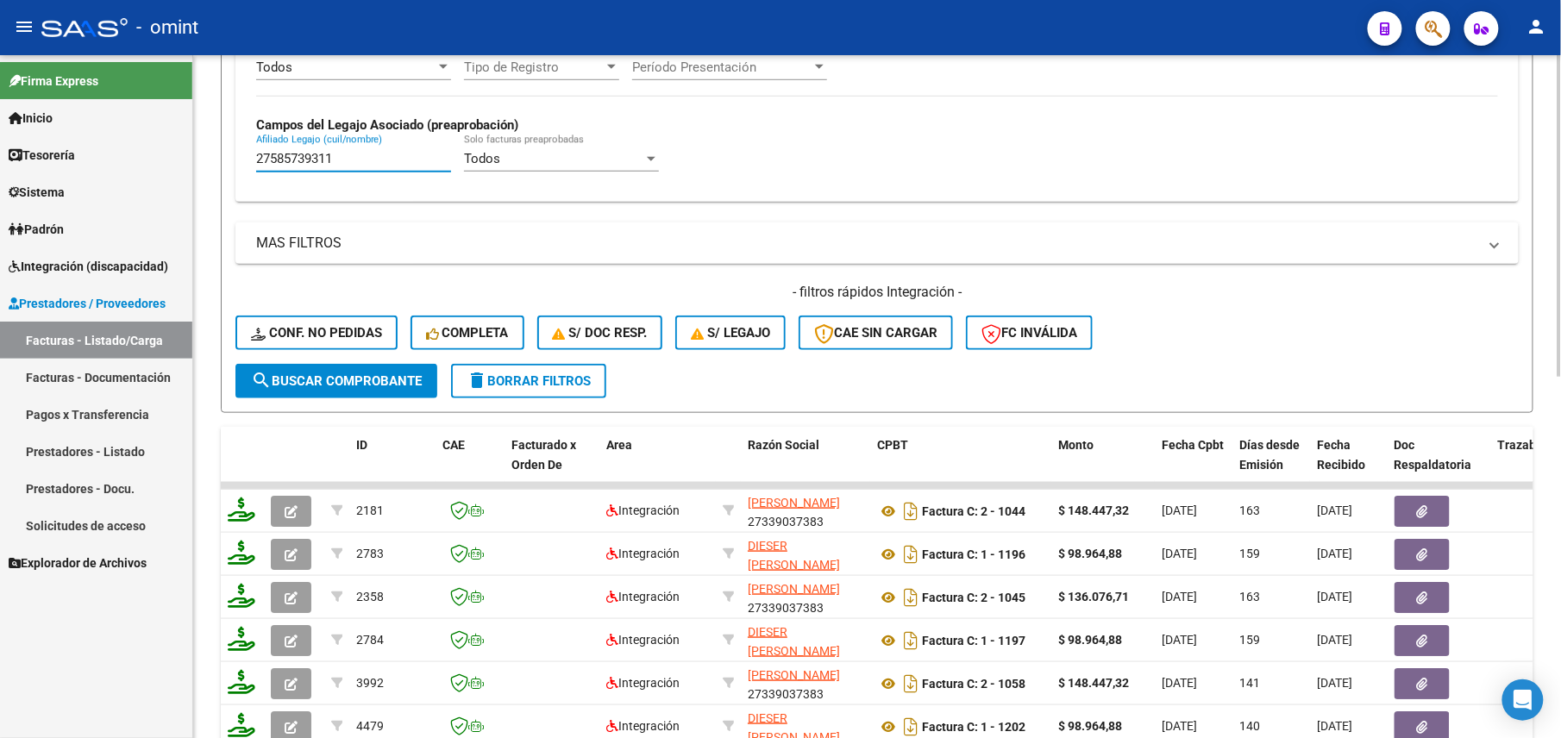
scroll to position [766, 0]
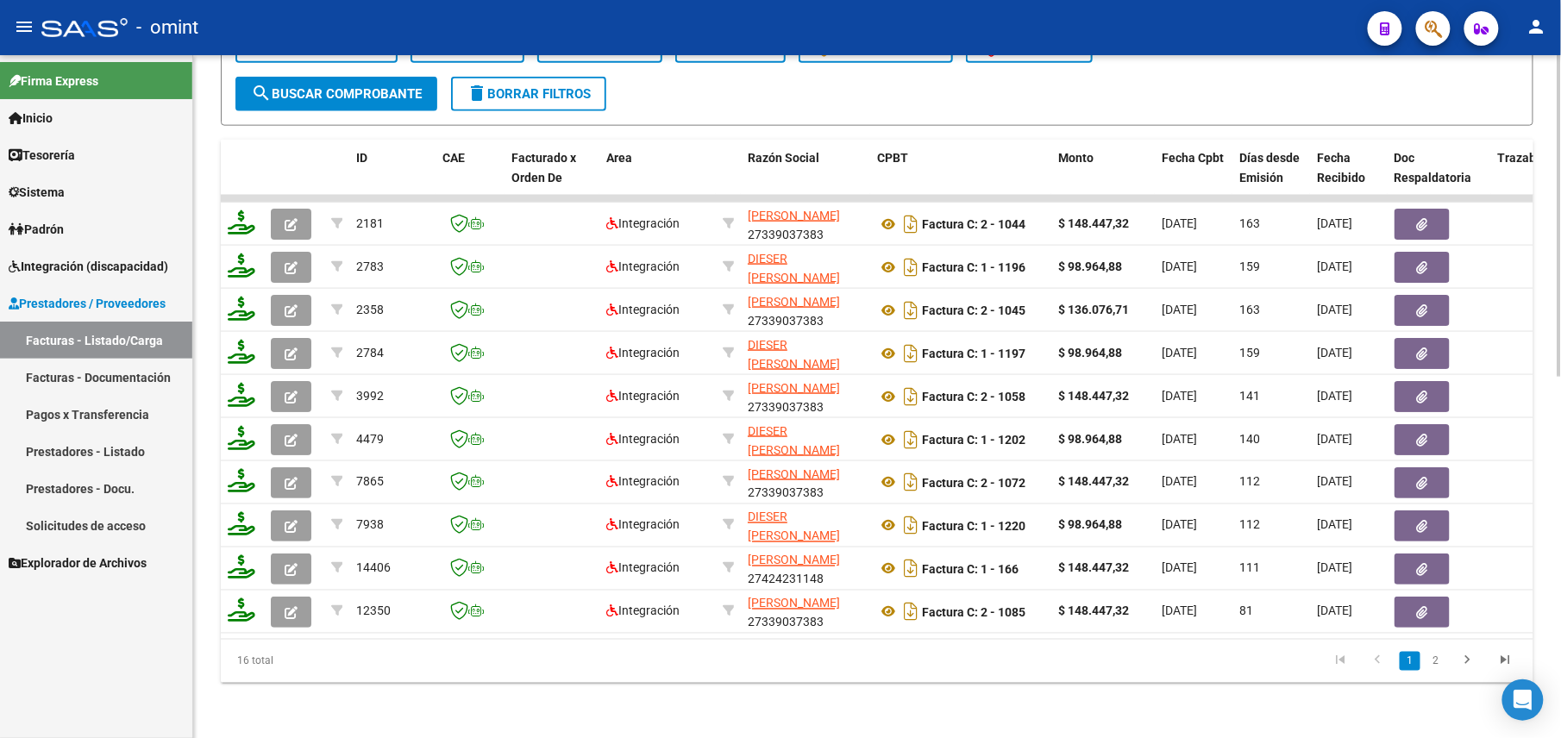
type input "27585739311"
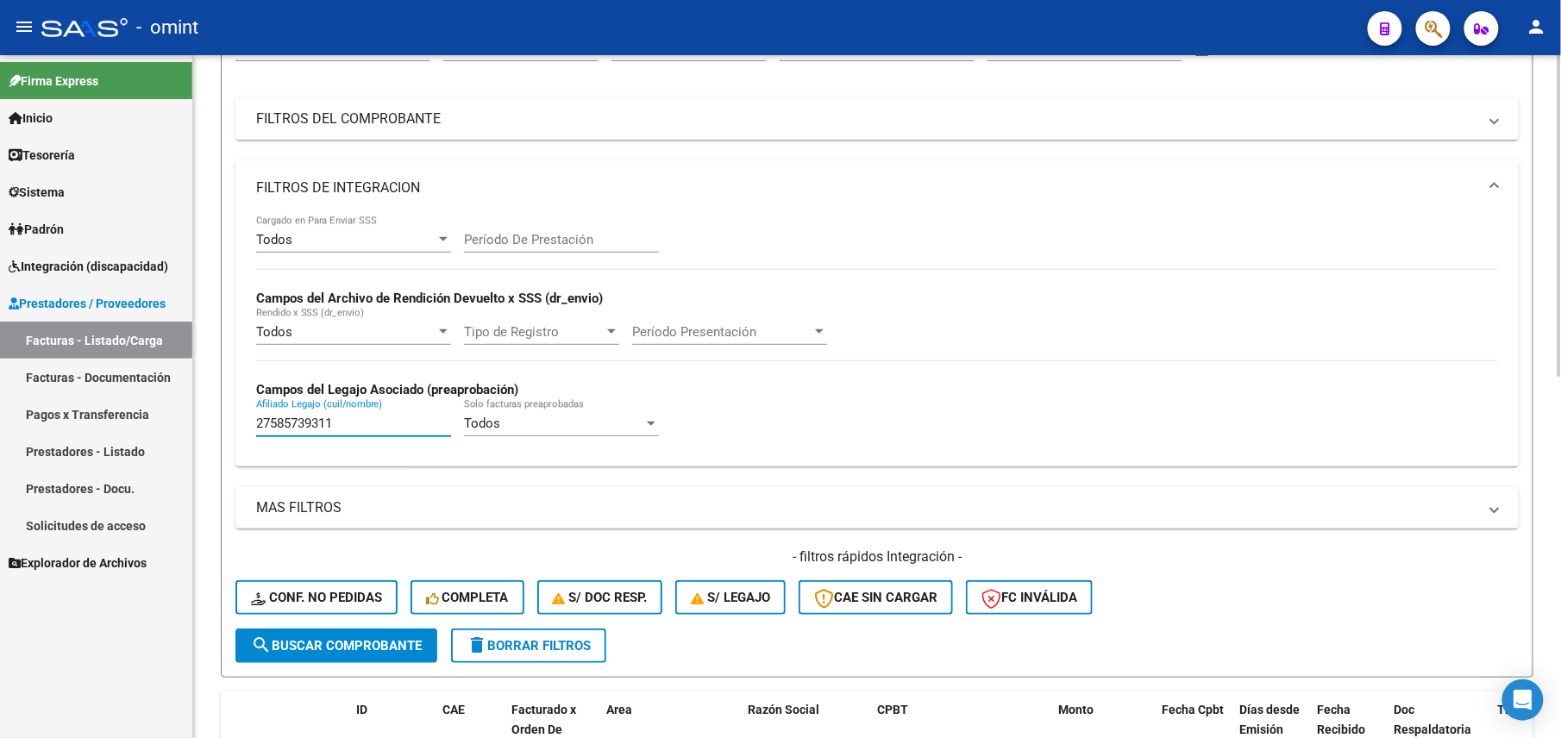
scroll to position [0, 0]
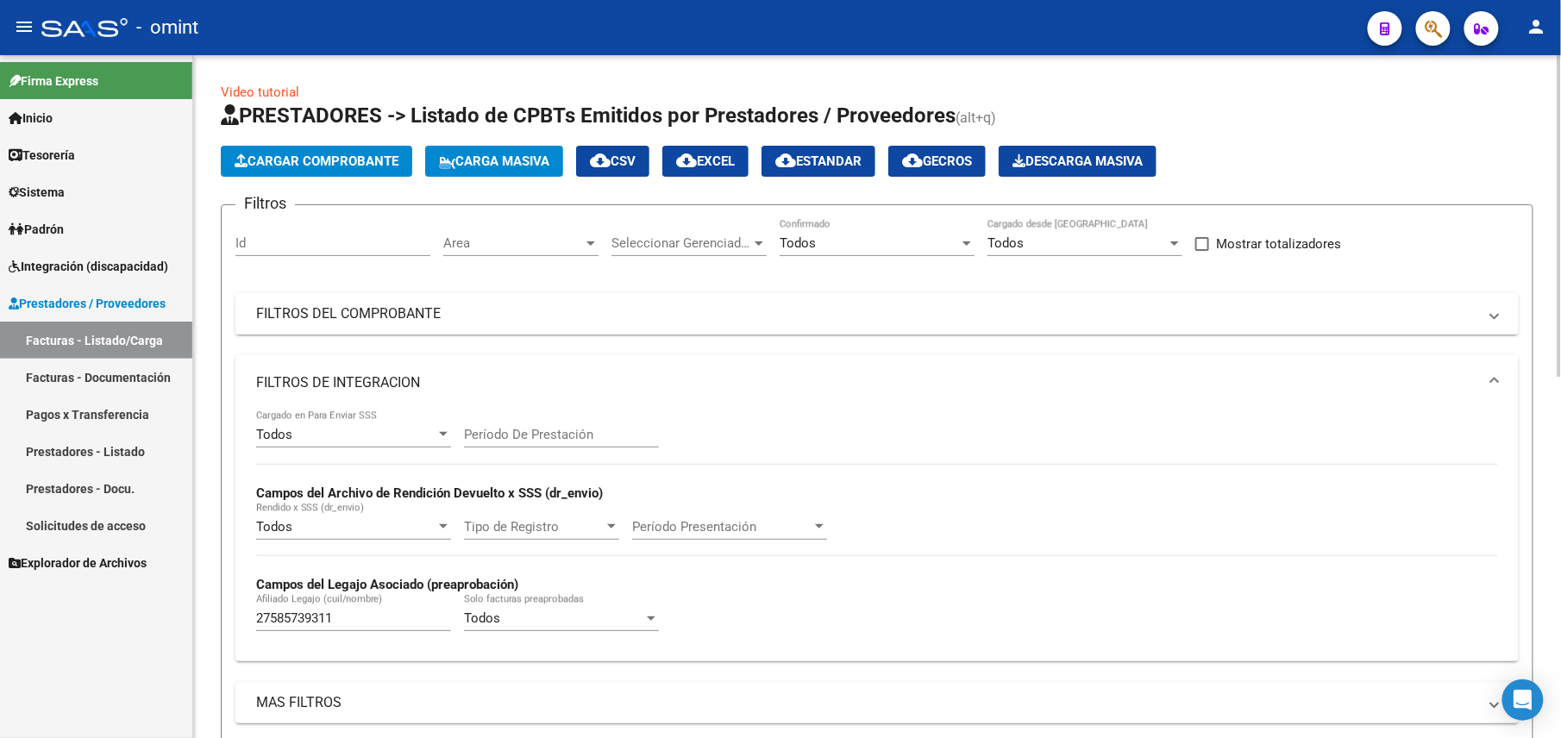
click at [828, 311] on mat-panel-title "FILTROS DEL COMPROBANTE" at bounding box center [866, 313] width 1221 height 19
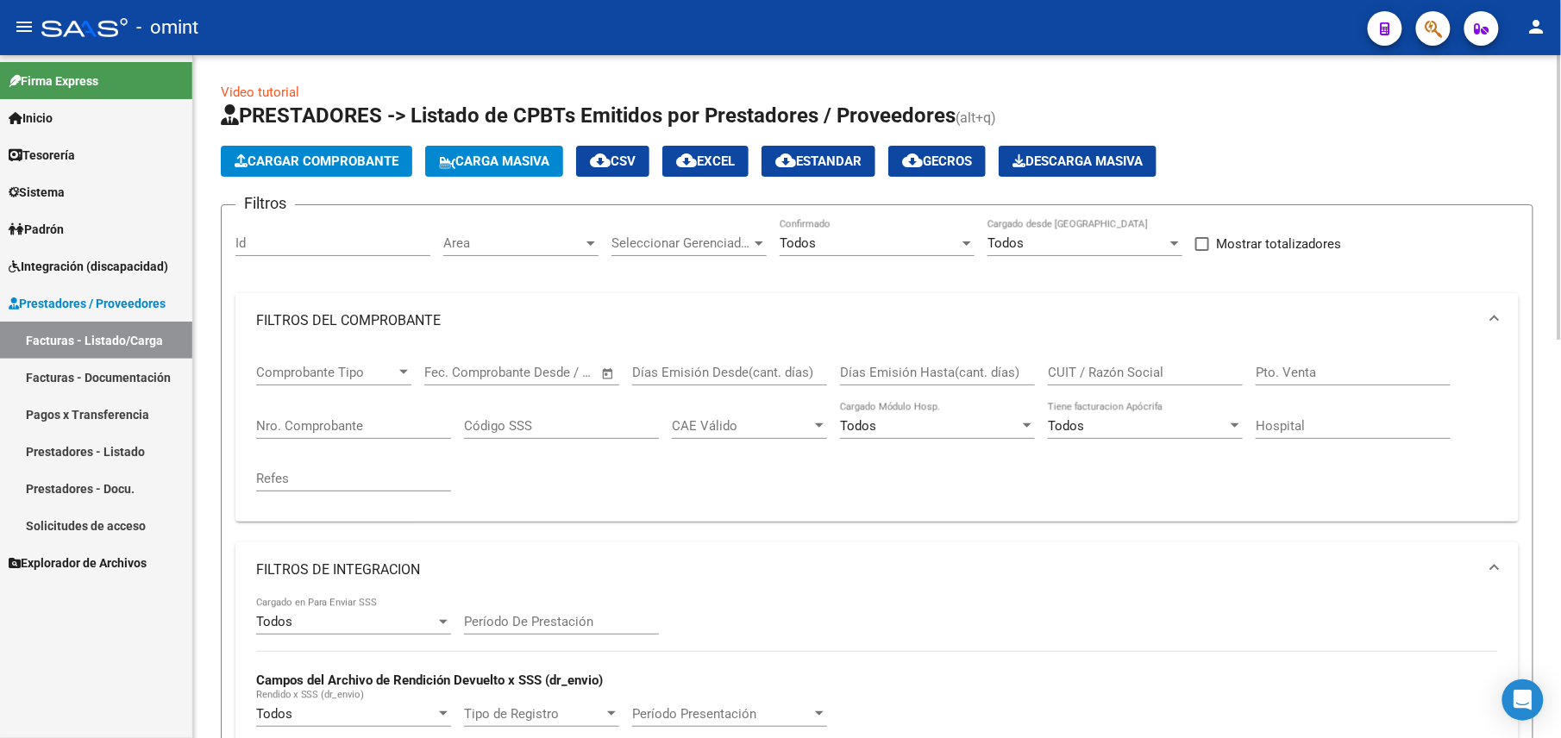
click at [1109, 381] on div "CUIT / Razón Social" at bounding box center [1145, 366] width 195 height 37
paste input "27339037383"
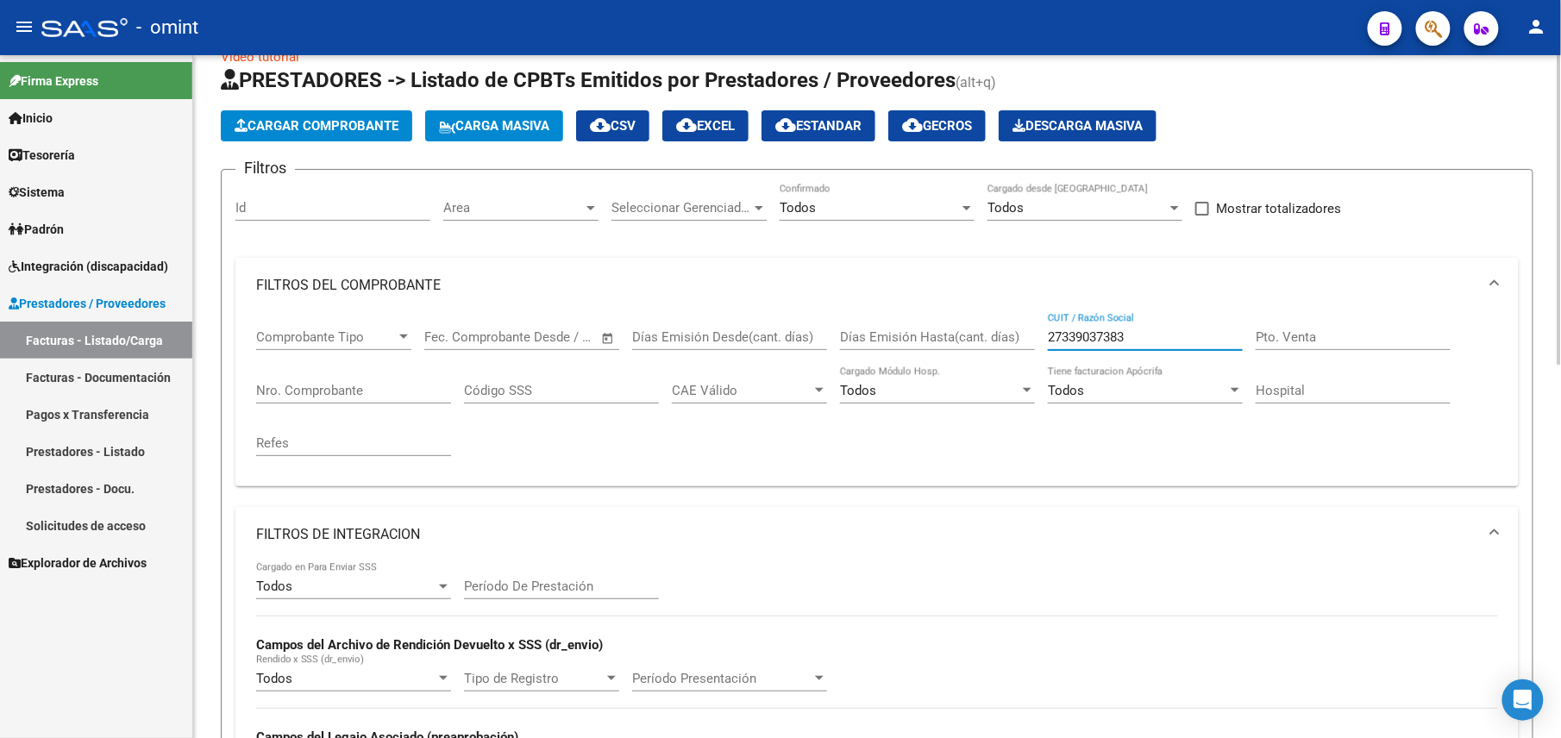
scroll to position [34, 0]
drag, startPoint x: 1146, startPoint y: 331, endPoint x: 924, endPoint y: 391, distance: 229.4
click at [924, 391] on div "Comprobante Tipo Comprobante Tipo Fecha inicio – Fecha fin Fec. Comprobante Des…" at bounding box center [877, 394] width 1242 height 160
paste input "161500882"
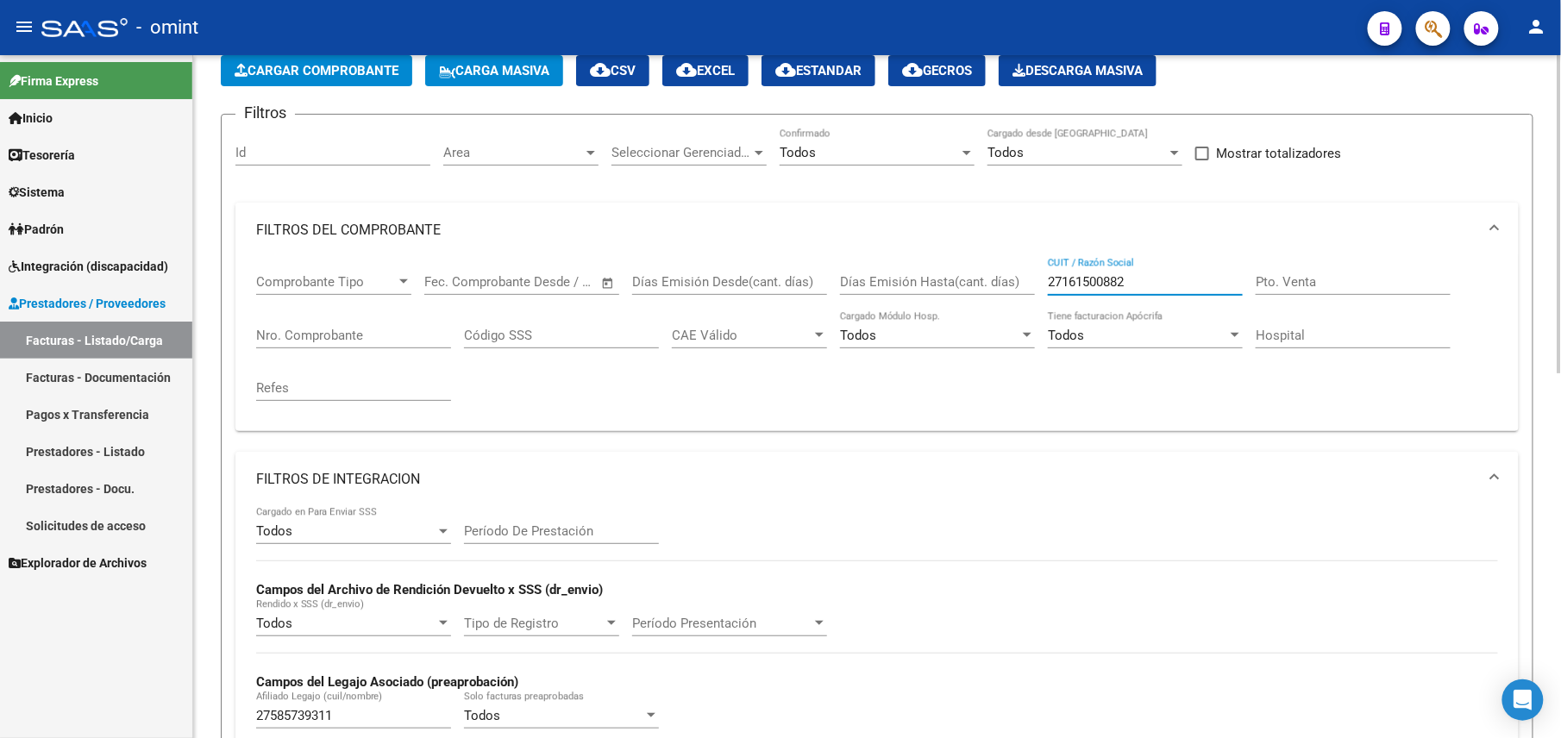
scroll to position [0, 0]
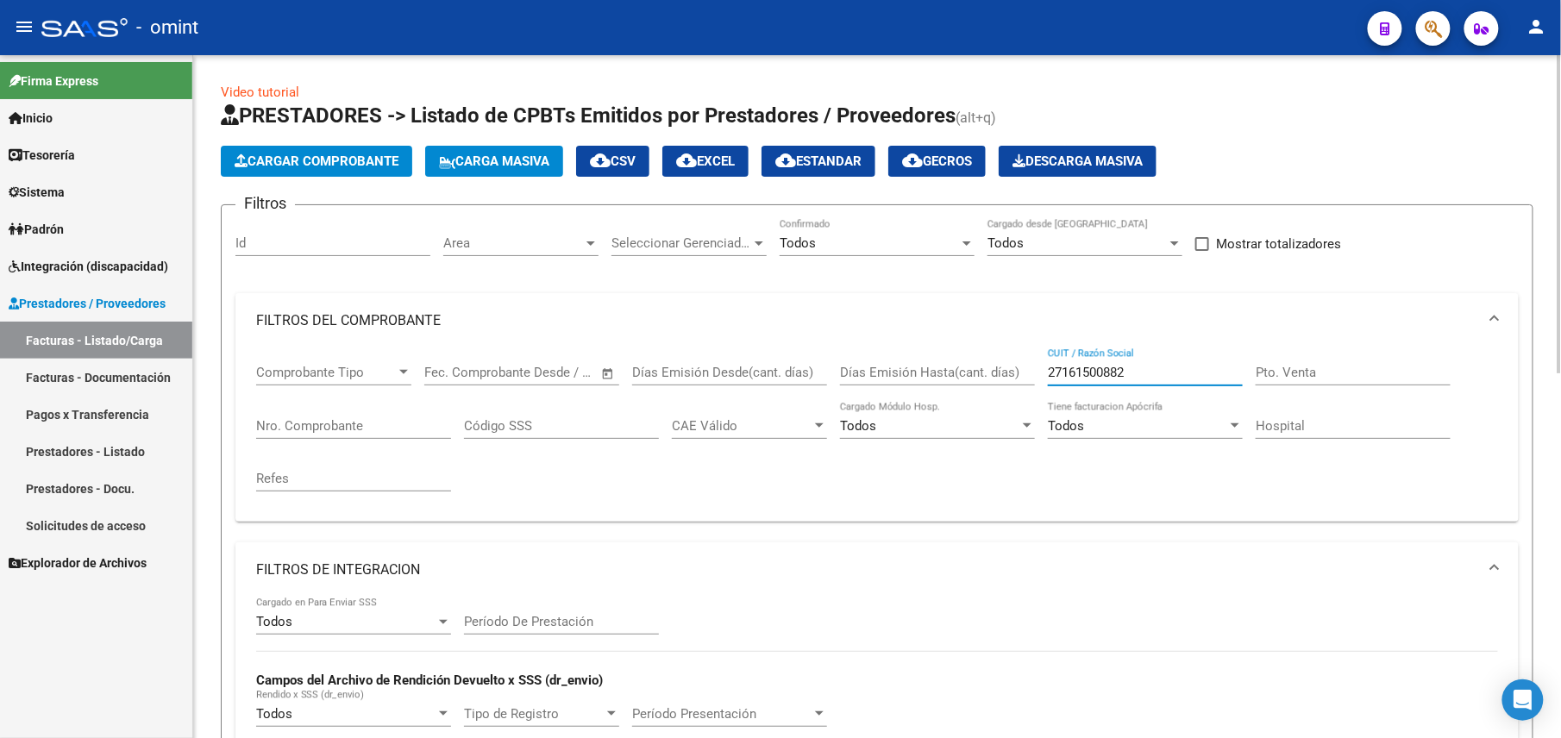
drag, startPoint x: 1139, startPoint y: 366, endPoint x: 1005, endPoint y: 376, distance: 134.0
click at [1005, 376] on div "Comprobante Tipo Comprobante Tipo Fecha inicio – Fecha fin Fec. Comprobante Des…" at bounding box center [877, 428] width 1242 height 160
paste input "424231148"
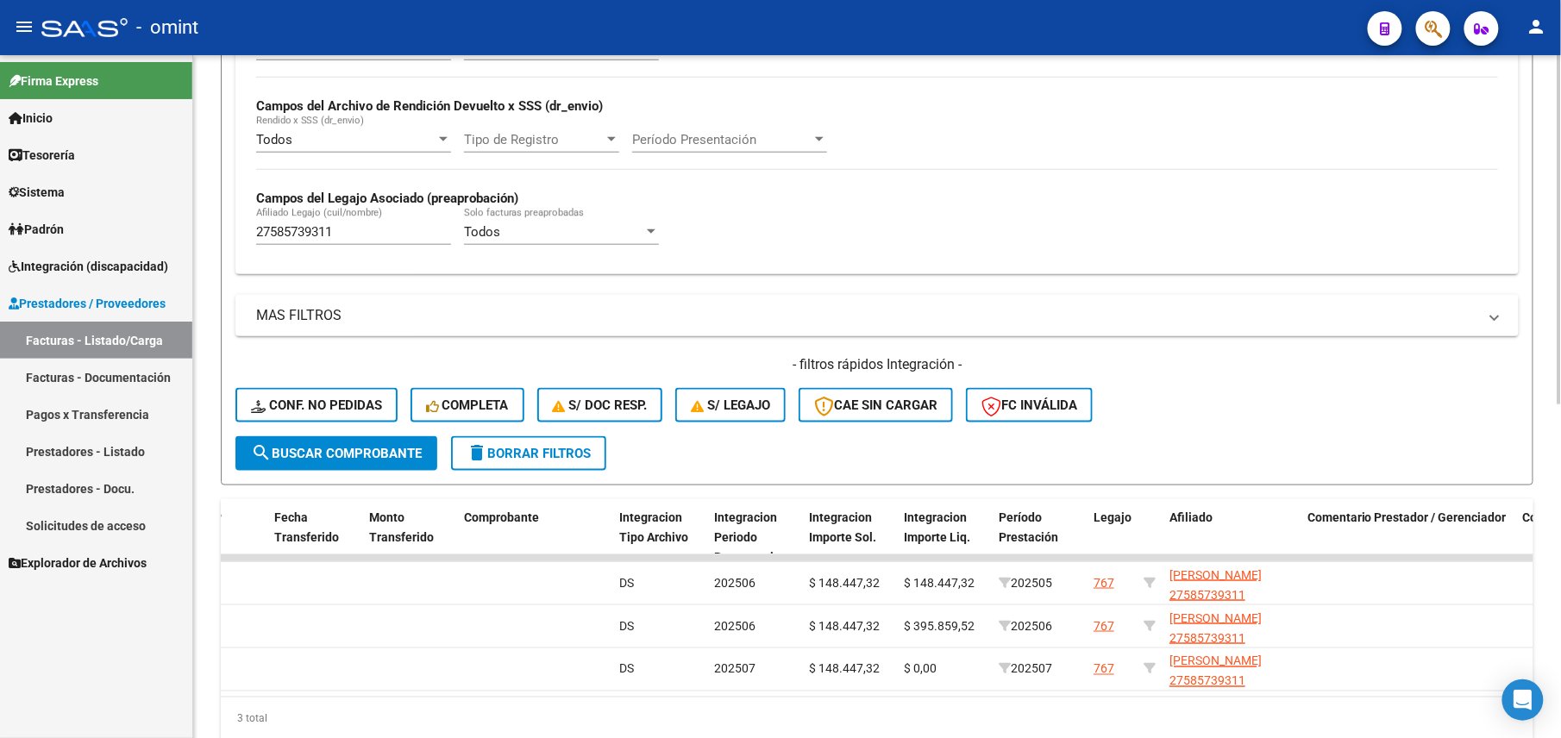
scroll to position [652, 0]
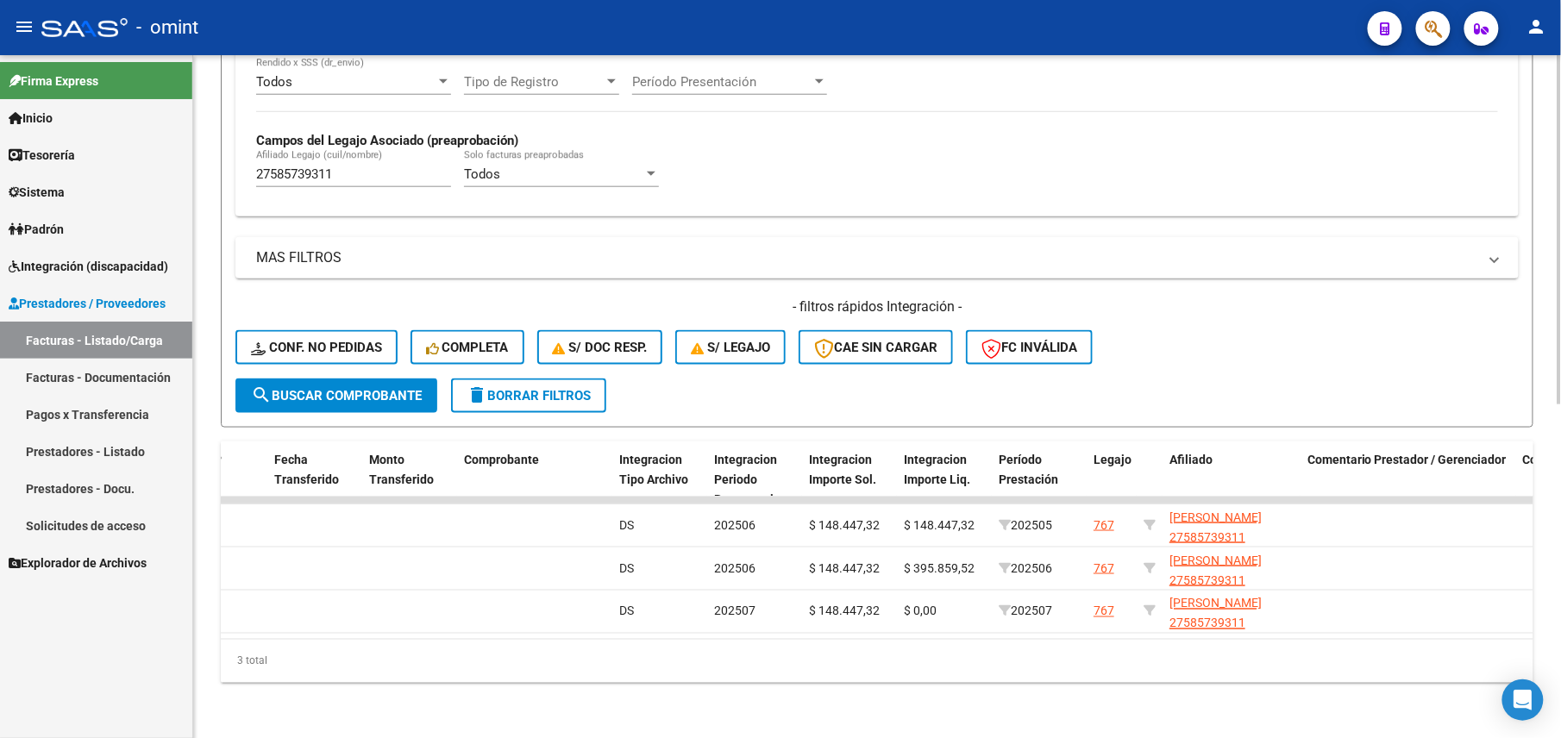
type input "27424231148"
